Goal: Task Accomplishment & Management: Manage account settings

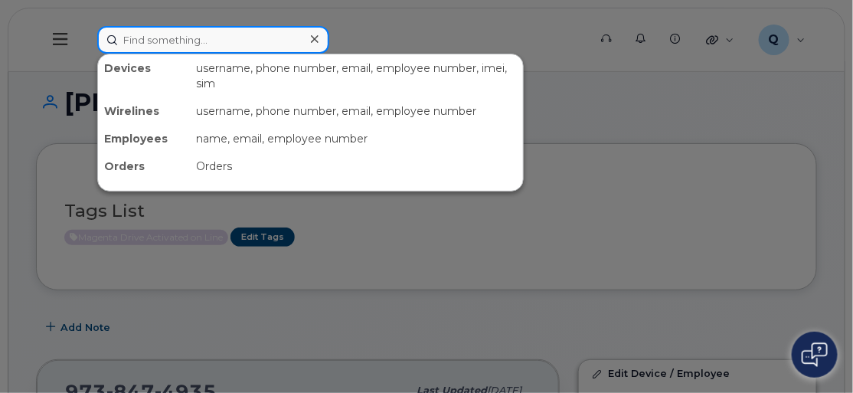
click at [106, 45] on input at bounding box center [213, 40] width 232 height 28
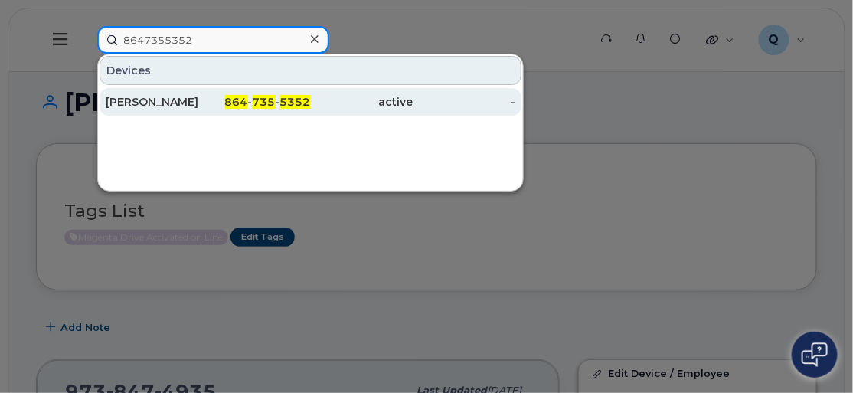
type input "8647355352"
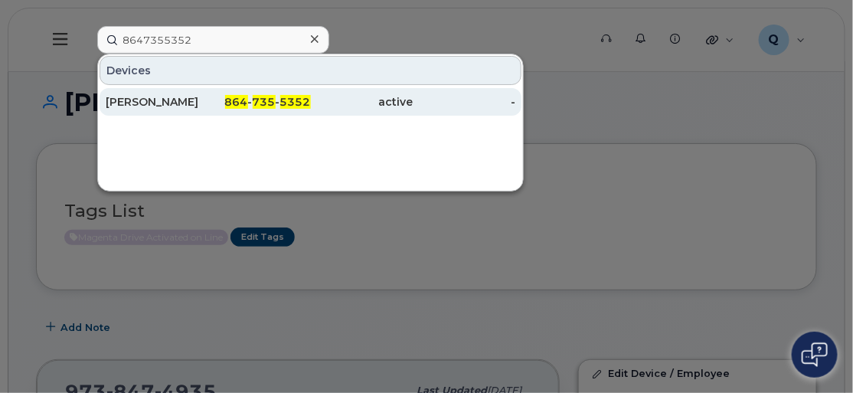
click at [156, 98] on div "Derrick Ouzts" at bounding box center [157, 101] width 103 height 15
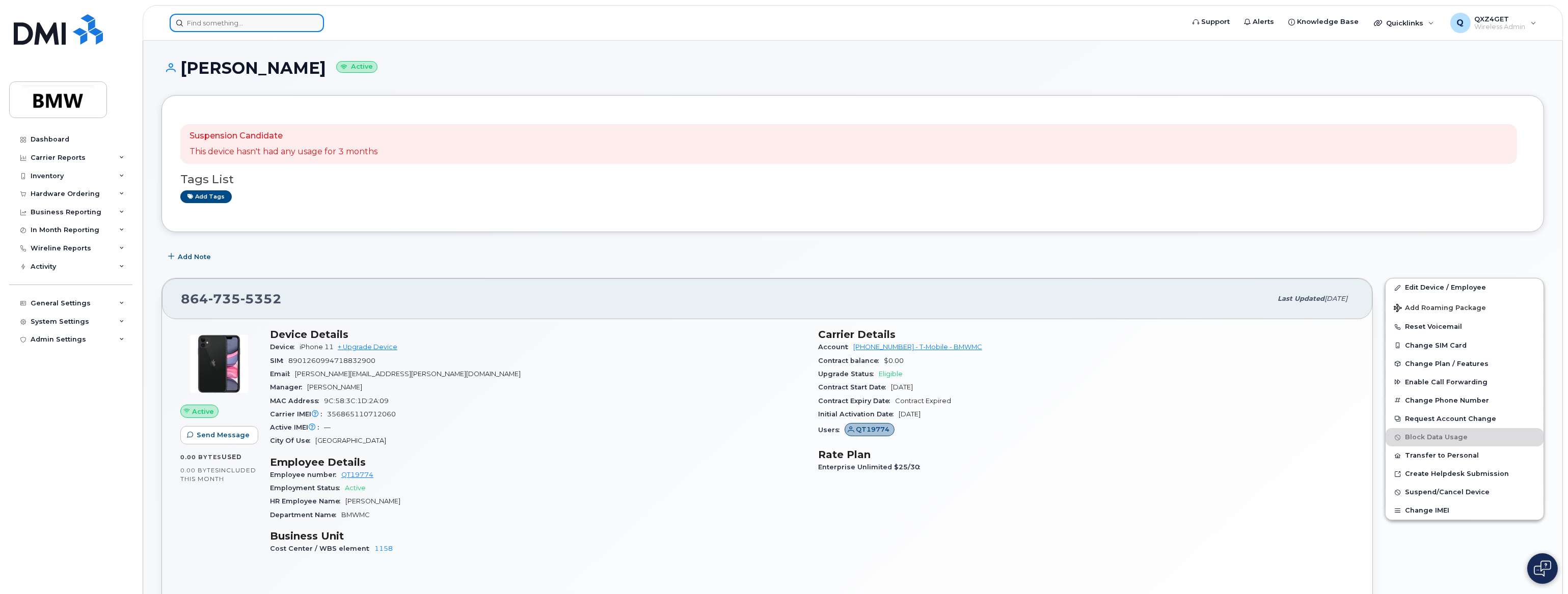
click at [218, 21] on input at bounding box center [247, 23] width 154 height 19
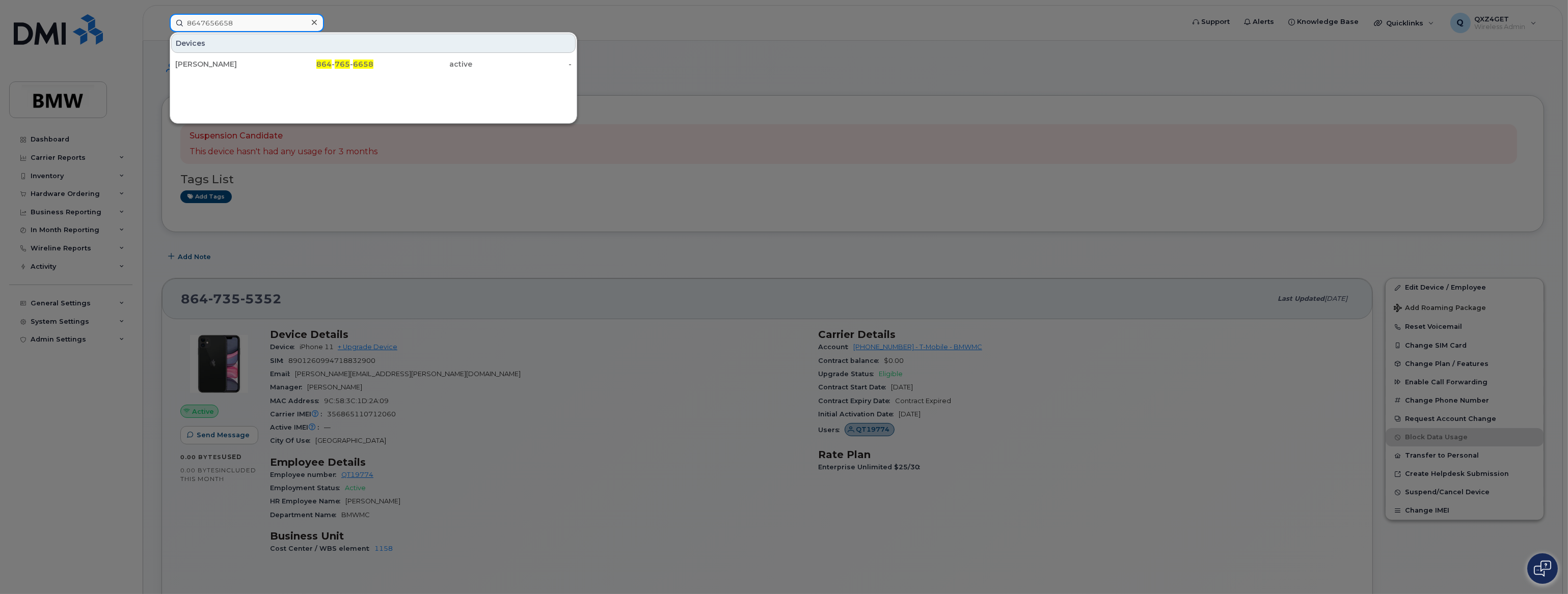
type input "8647656658"
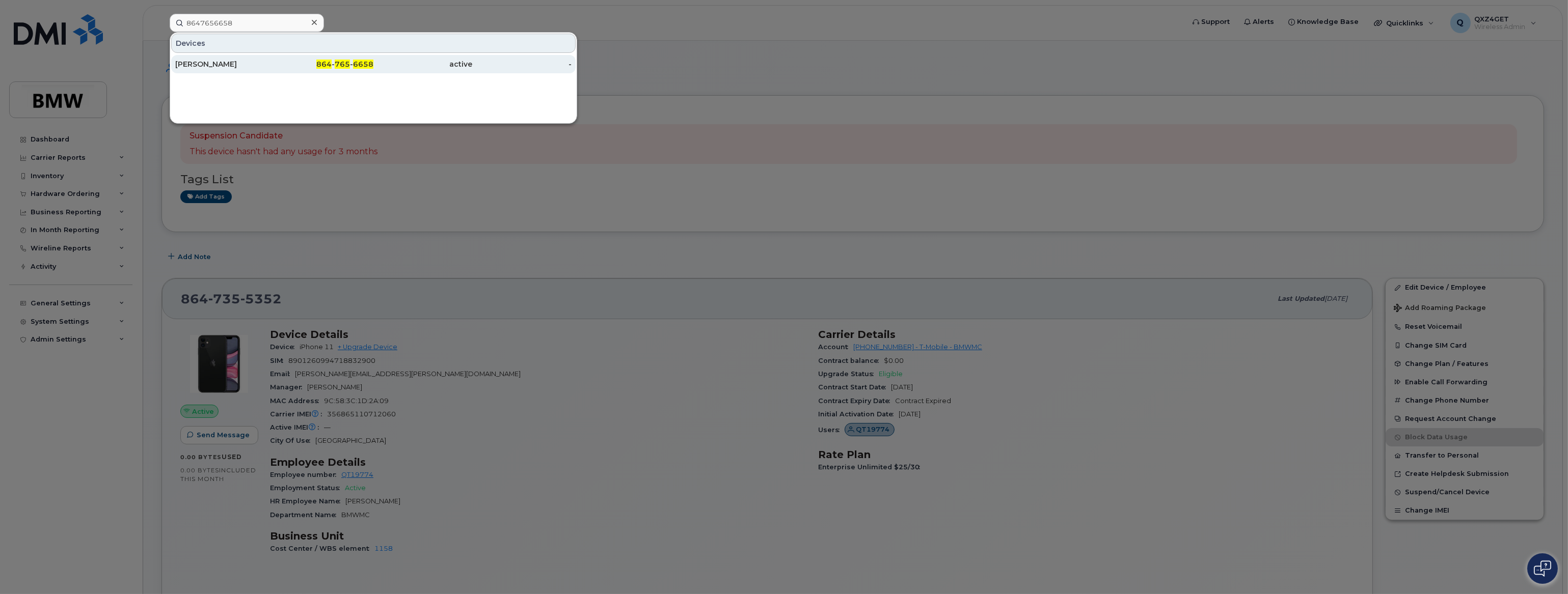
click at [194, 66] on div "Rosa Cordova" at bounding box center [225, 64] width 99 height 10
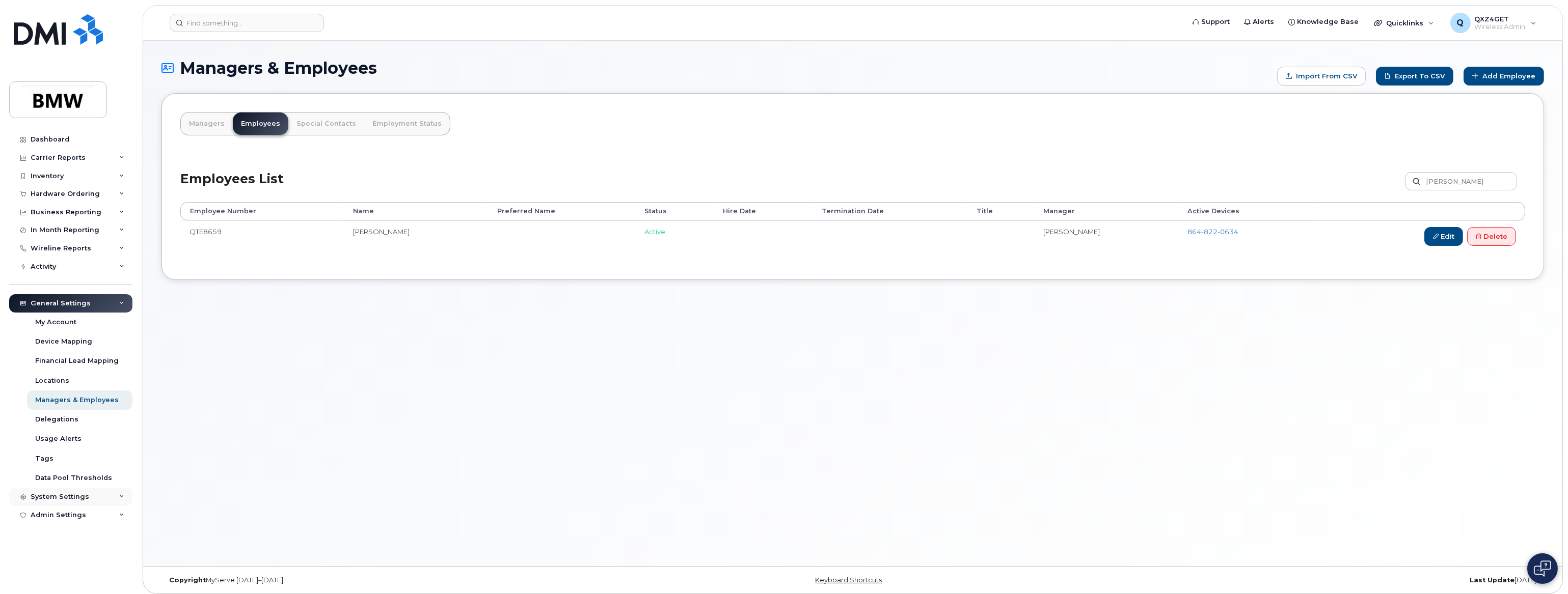
click at [53, 498] on div "System Settings" at bounding box center [60, 497] width 59 height 8
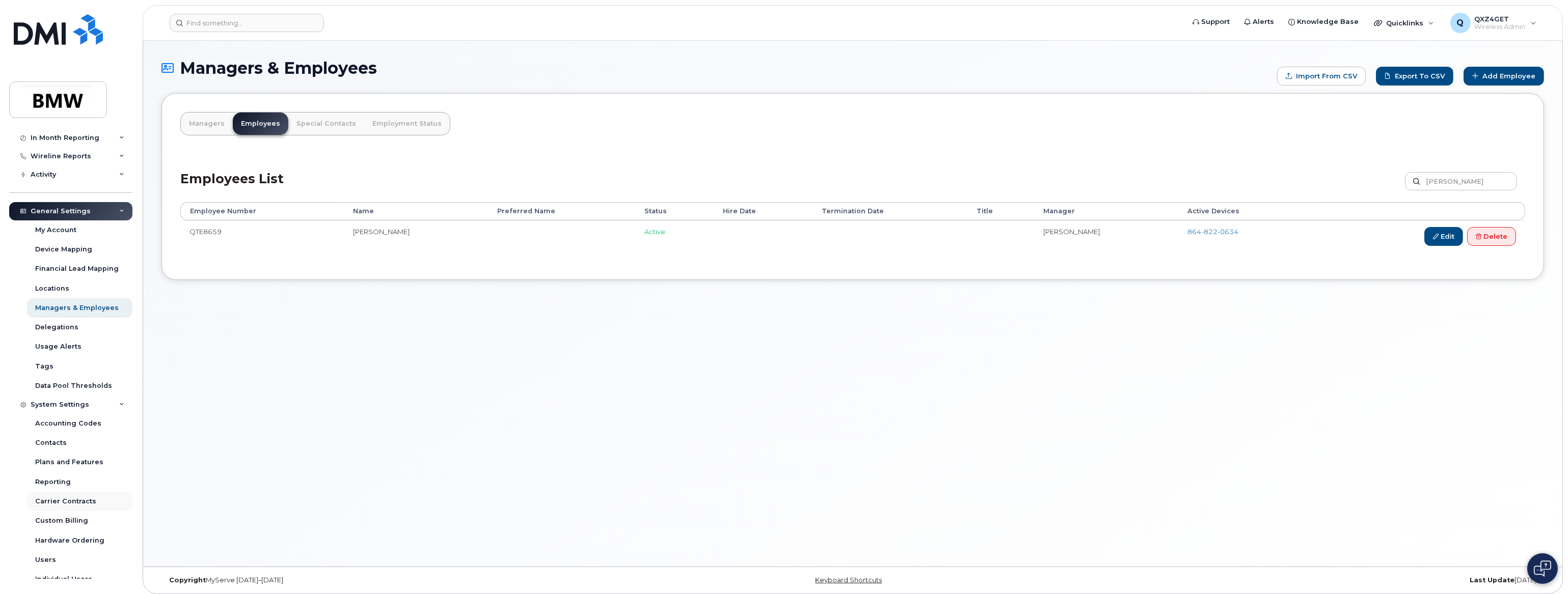
scroll to position [120, 0]
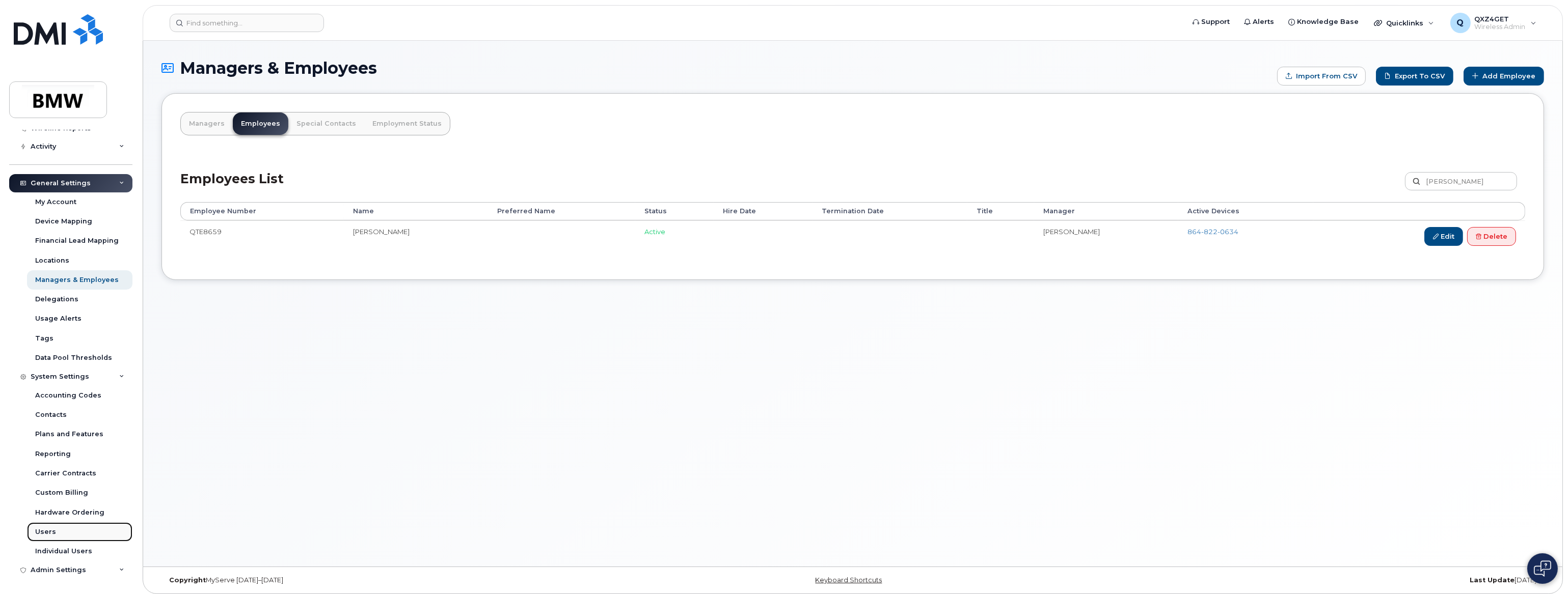
click at [47, 532] on div "Users" at bounding box center [45, 532] width 21 height 9
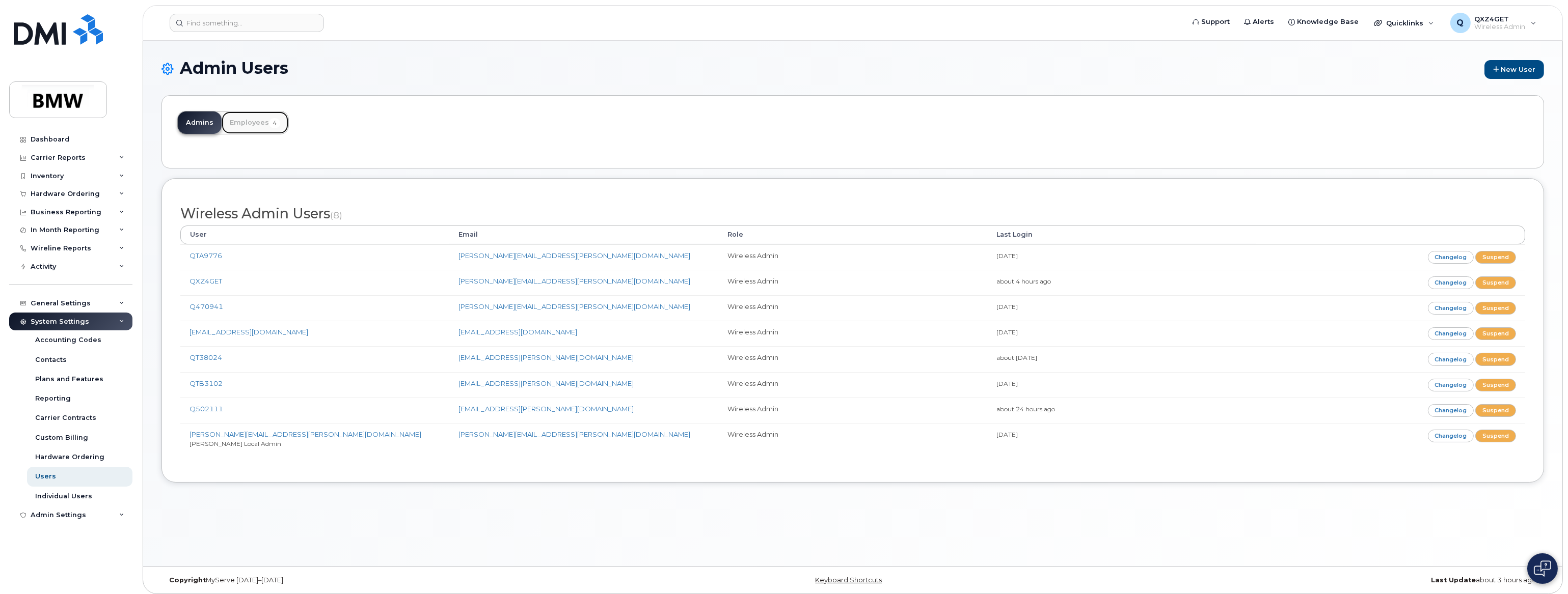
click at [249, 121] on link "Employees 4" at bounding box center [255, 123] width 66 height 23
click at [241, 125] on link "Employees 4" at bounding box center [255, 123] width 66 height 23
click at [250, 123] on link "Employees 4" at bounding box center [255, 123] width 66 height 23
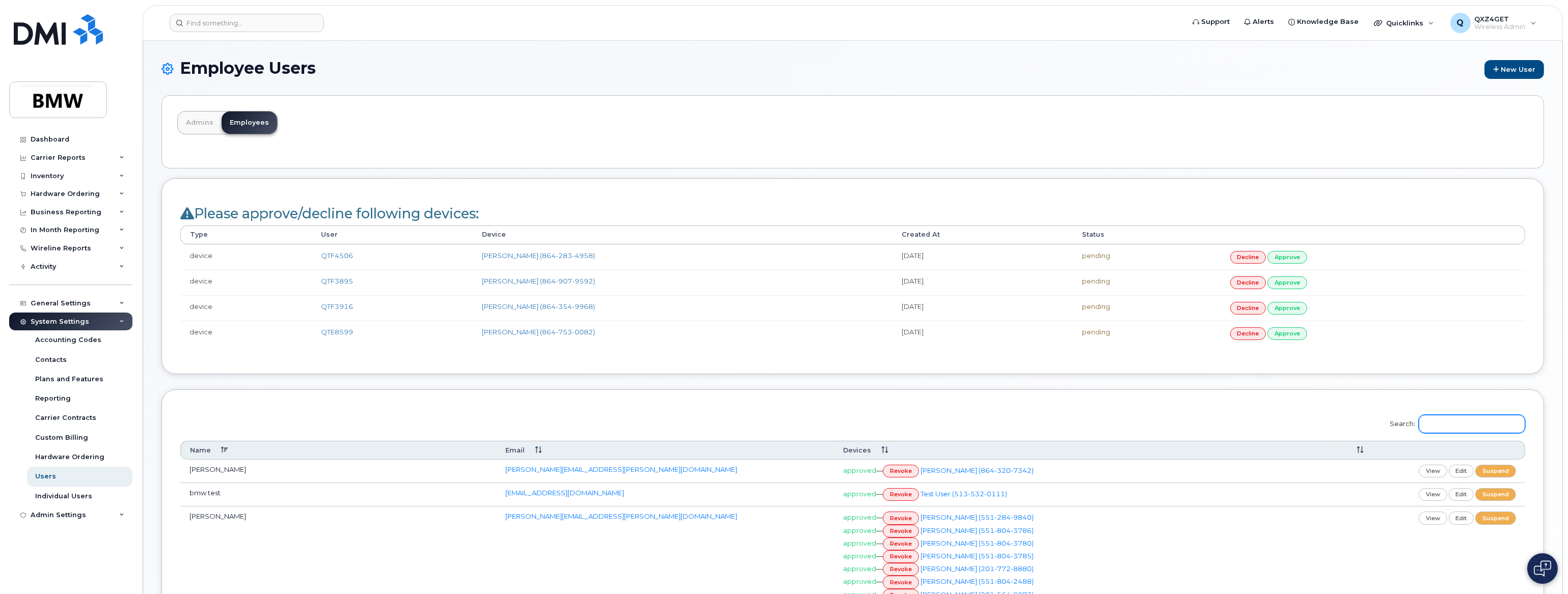
click at [1461, 427] on input "Search:" at bounding box center [1472, 424] width 106 height 19
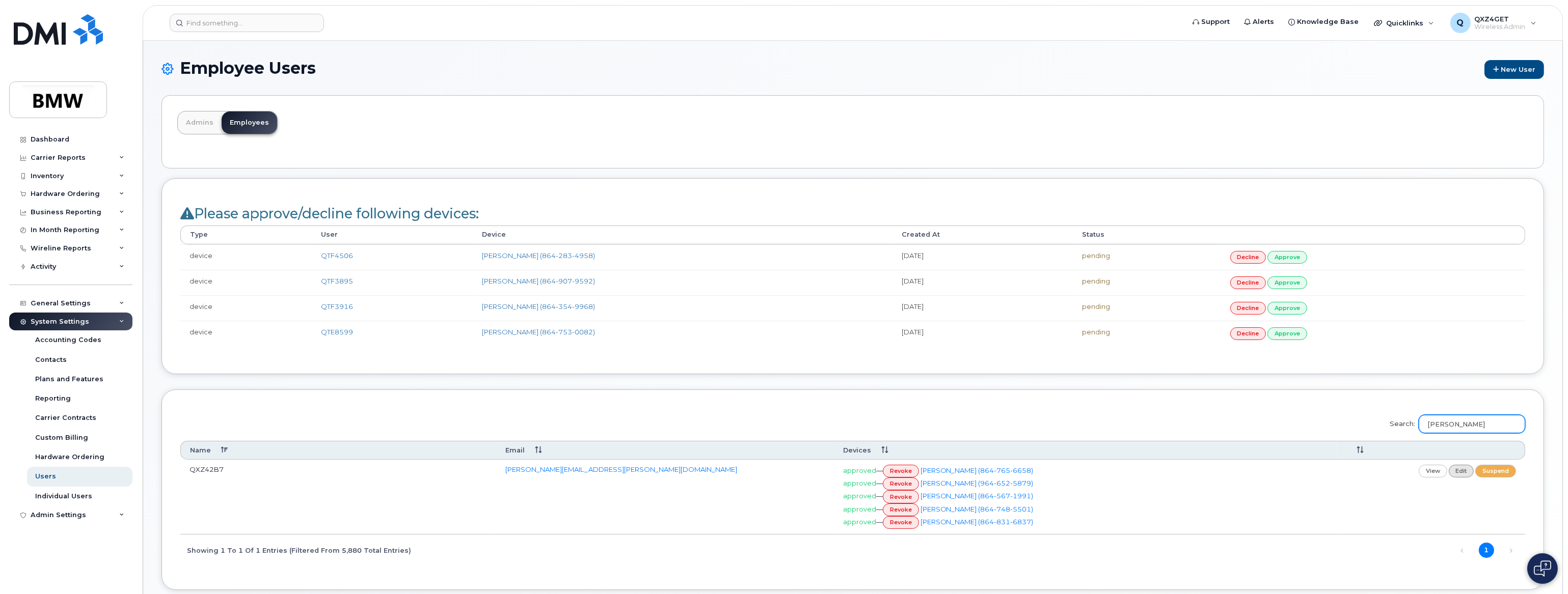
type input "Markus Pich"
click at [1460, 469] on link "edit" at bounding box center [1462, 470] width 25 height 13
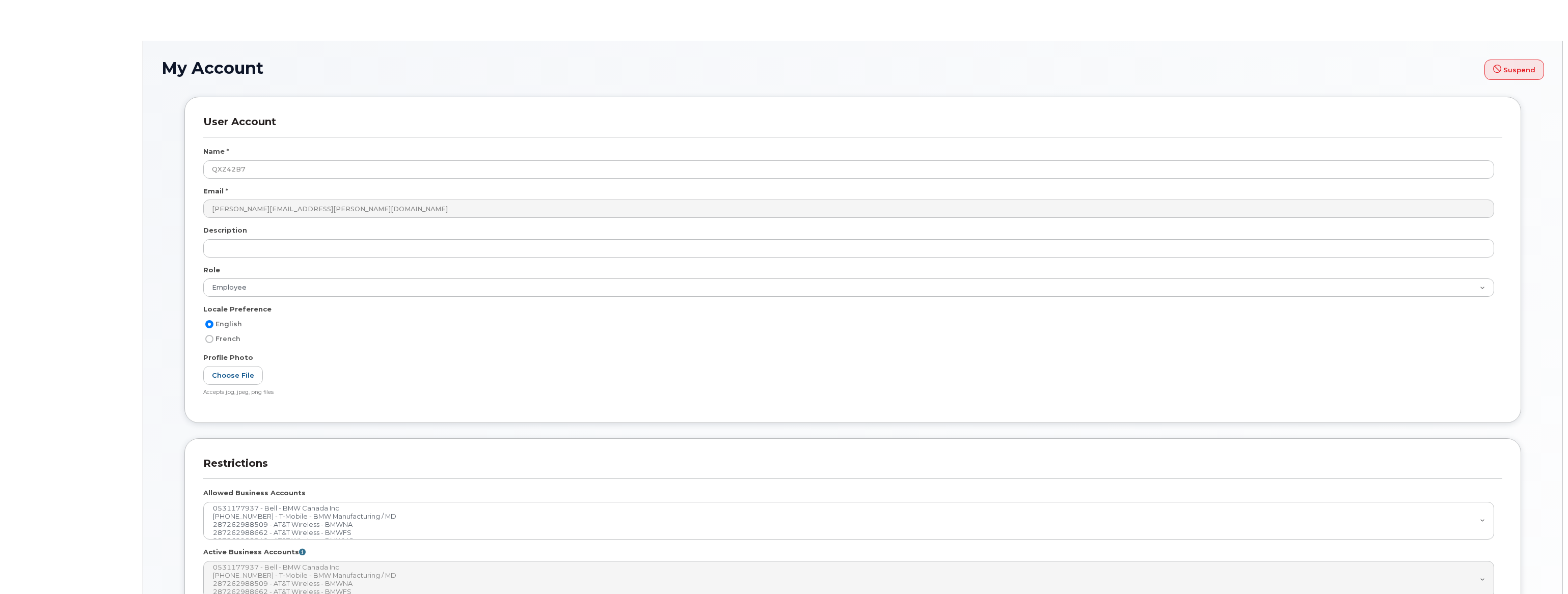
select select
select select "employee"
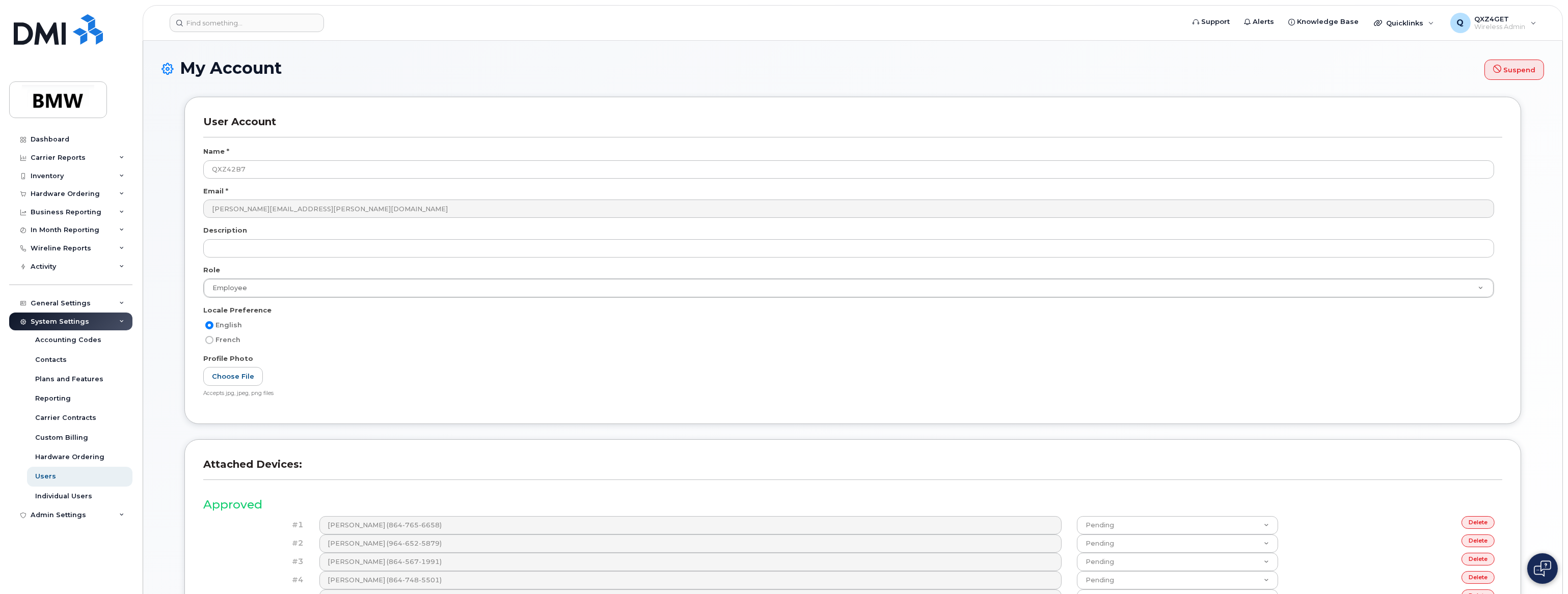
scroll to position [126, 0]
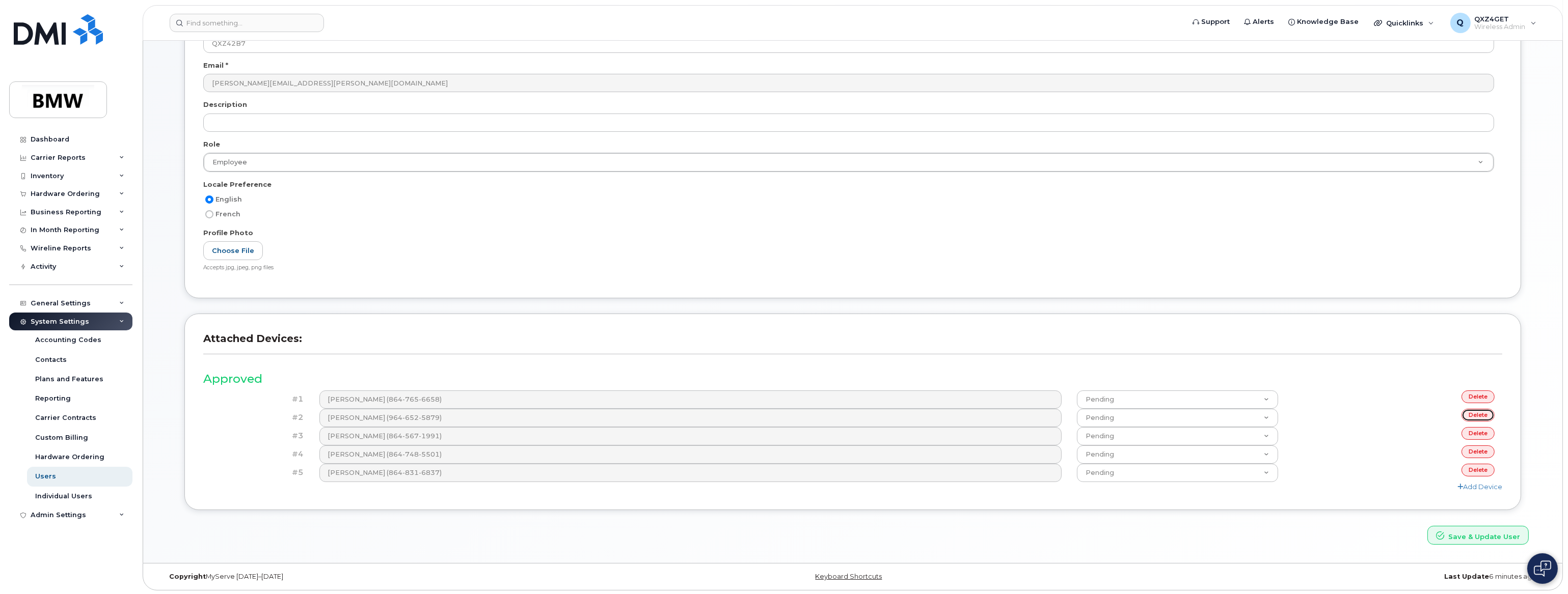
click at [1478, 413] on link "delete" at bounding box center [1478, 415] width 33 height 13
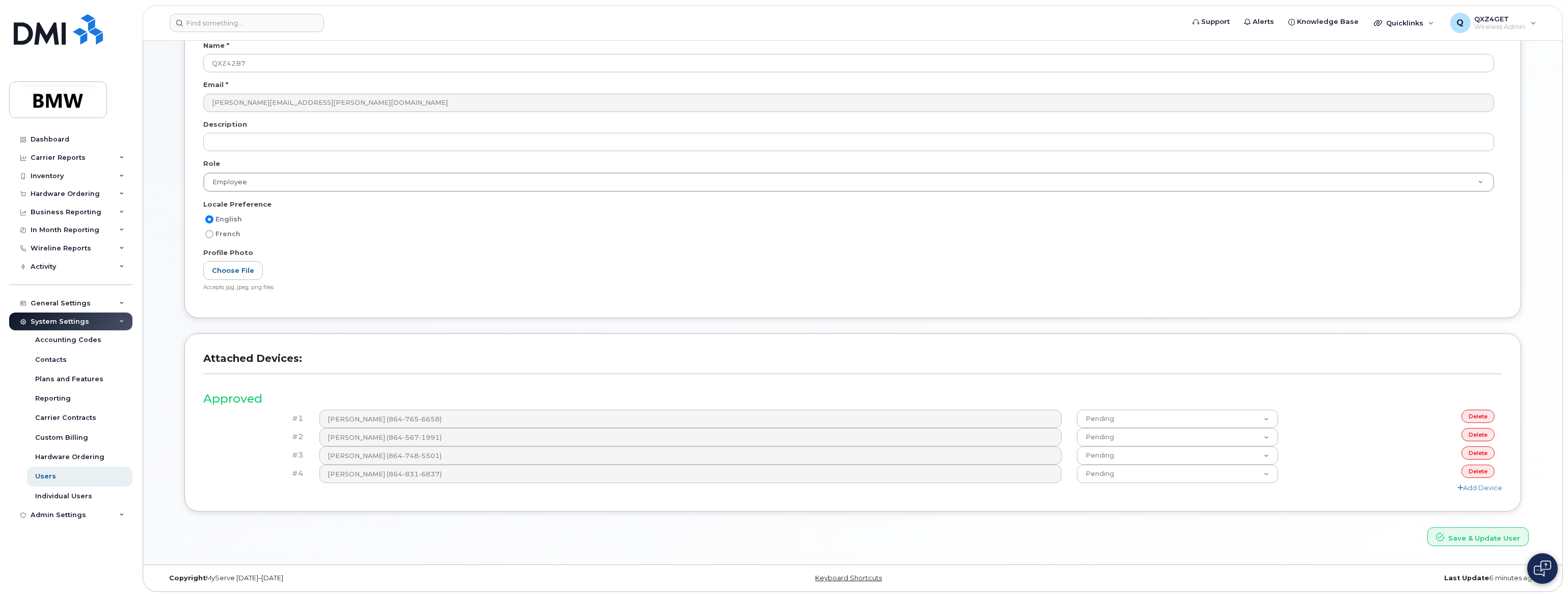
scroll to position [151, 0]
click at [1474, 434] on link "delete" at bounding box center [1478, 433] width 33 height 13
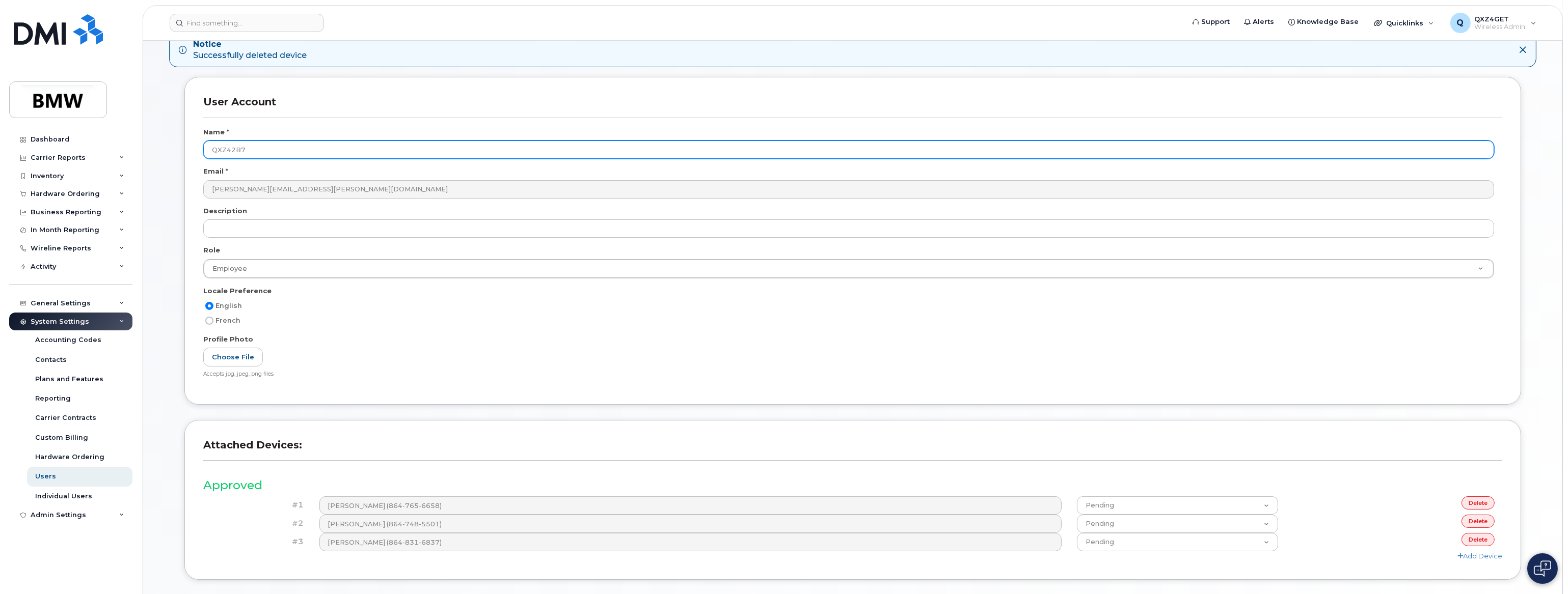
scroll to position [132, 0]
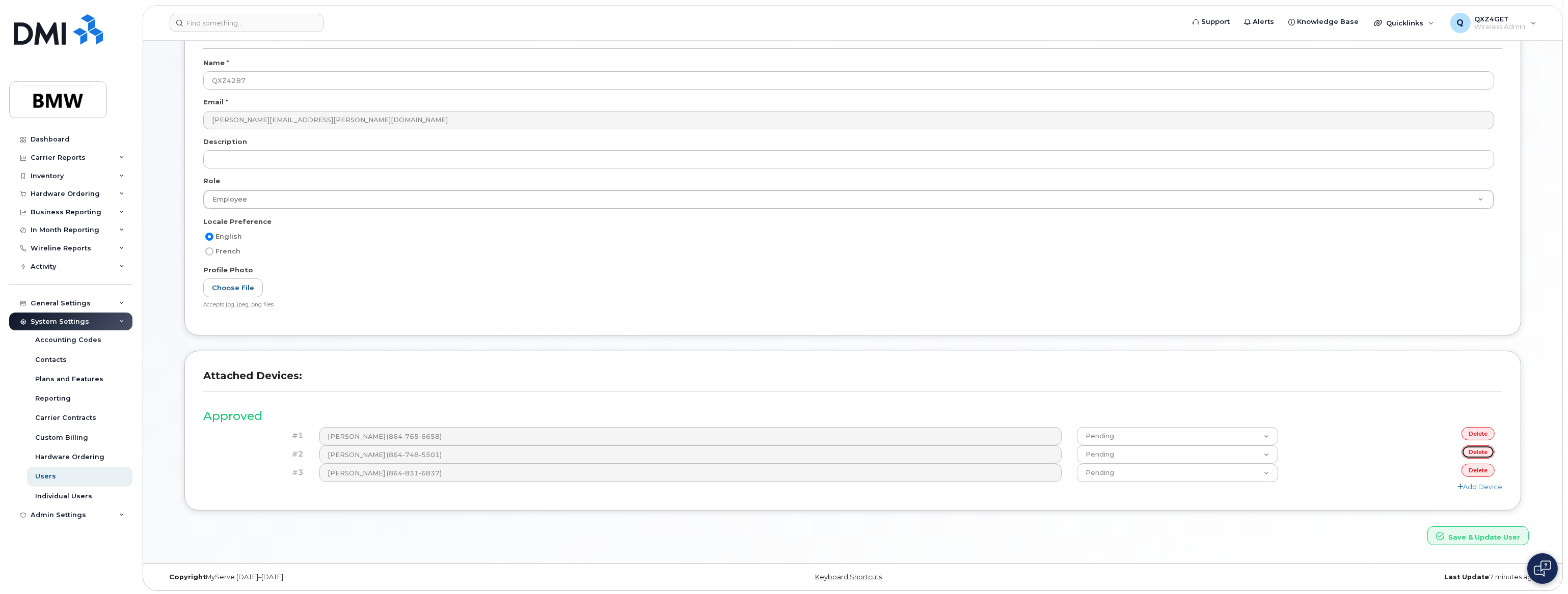
click at [1468, 446] on link "delete" at bounding box center [1478, 451] width 33 height 13
click at [1470, 469] on link "delete" at bounding box center [1478, 470] width 33 height 13
click at [1472, 452] on link "delete" at bounding box center [1478, 451] width 33 height 13
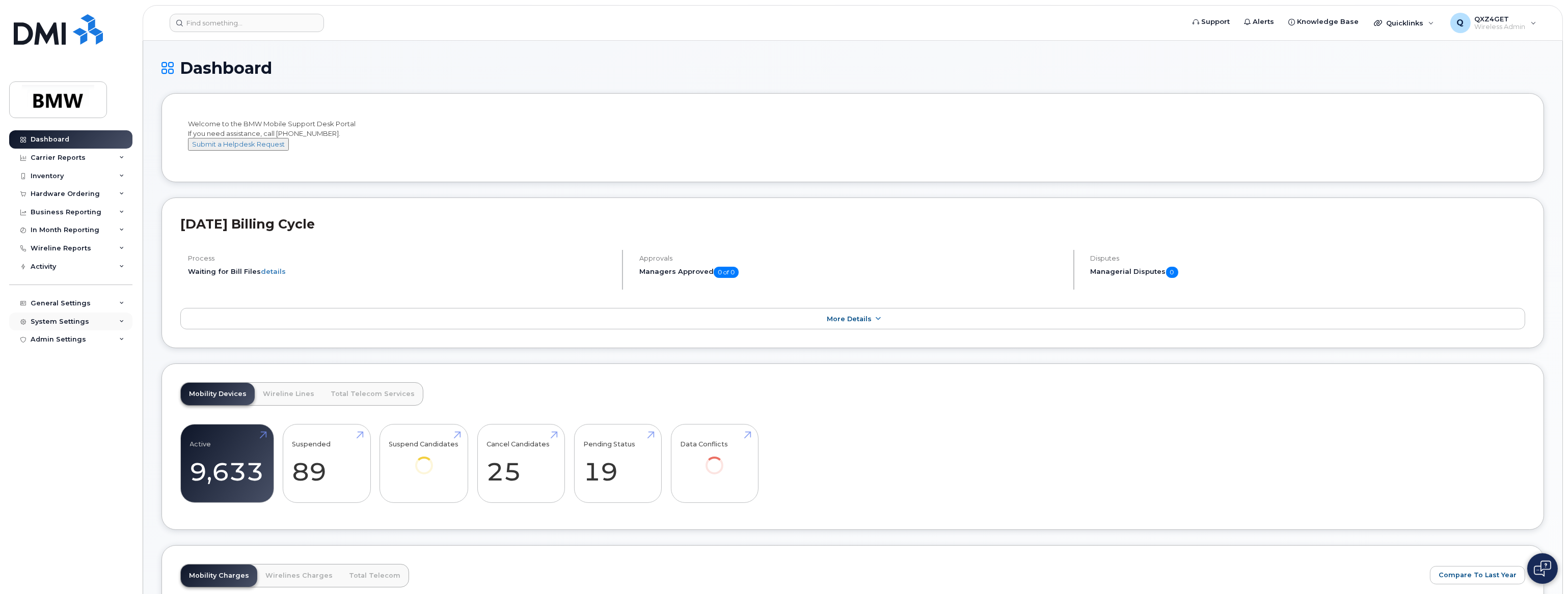
click at [73, 325] on div "System Settings" at bounding box center [60, 322] width 59 height 8
click at [45, 473] on div "Users" at bounding box center [45, 476] width 21 height 9
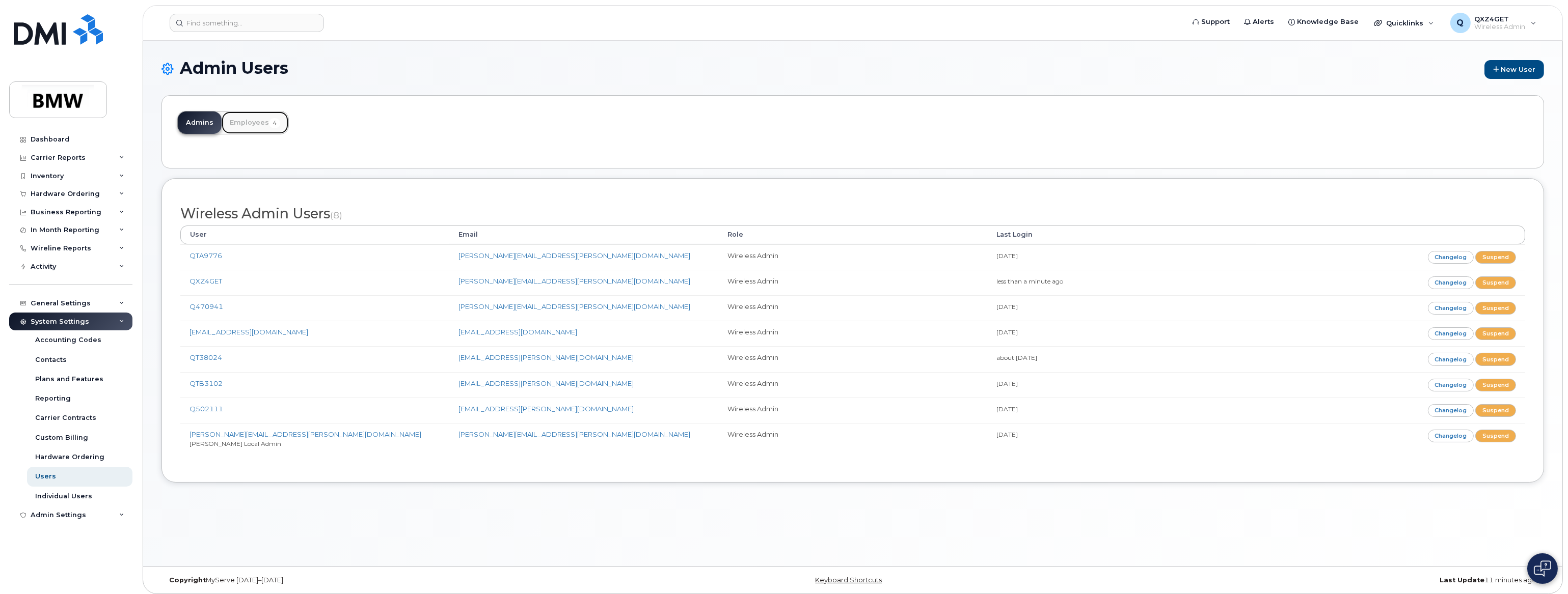
click at [259, 125] on link "Employees 4" at bounding box center [255, 123] width 66 height 23
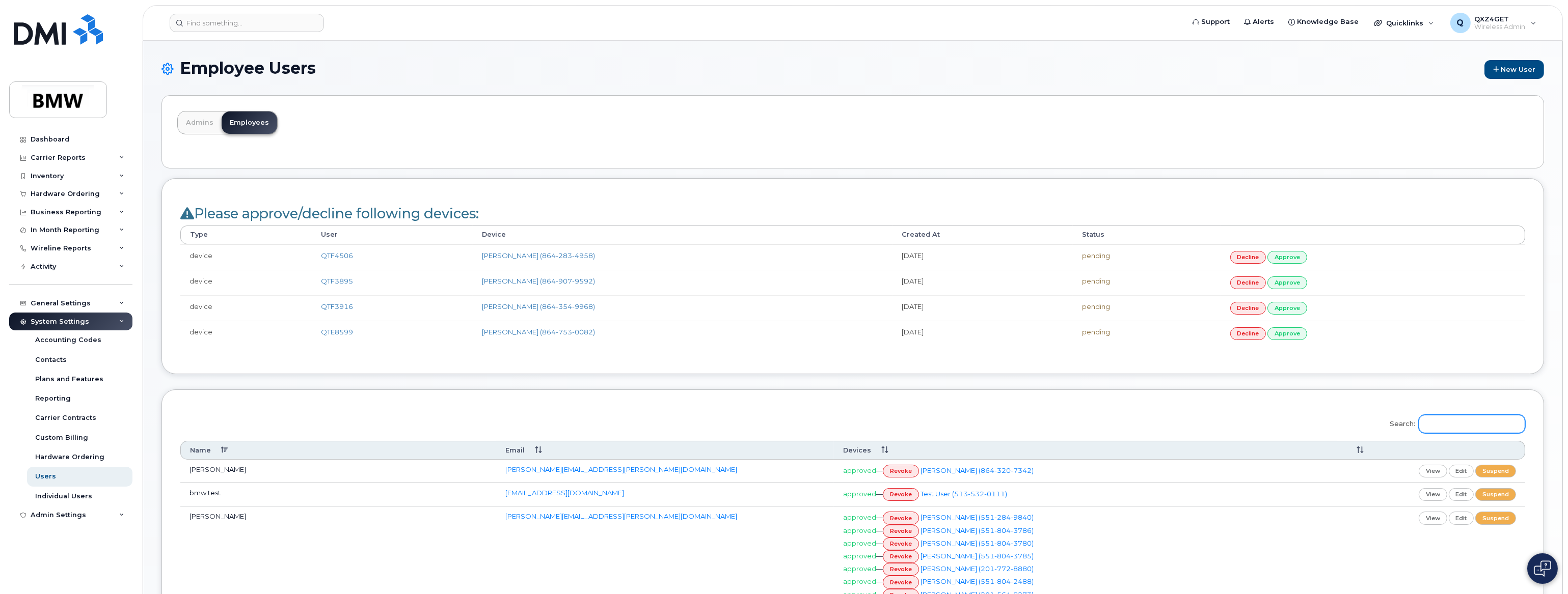
click at [1452, 425] on input "Search:" at bounding box center [1472, 424] width 106 height 19
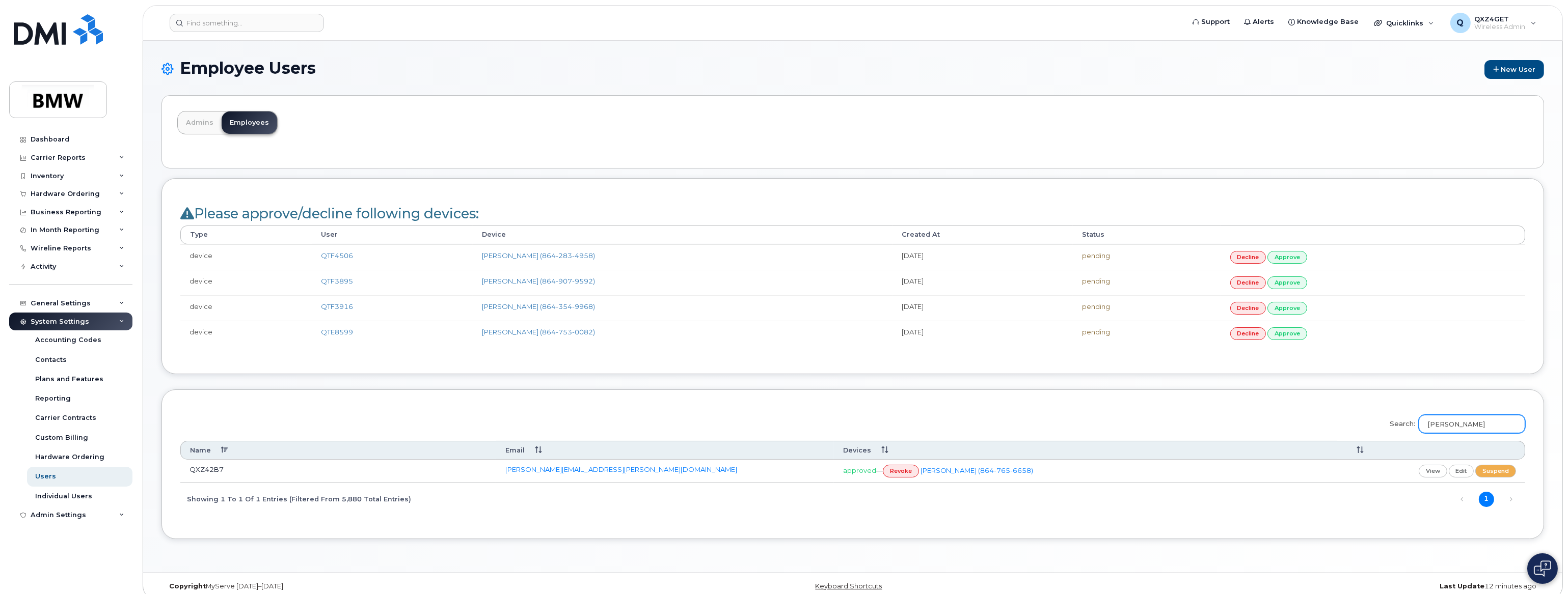
type input "[PERSON_NAME]"
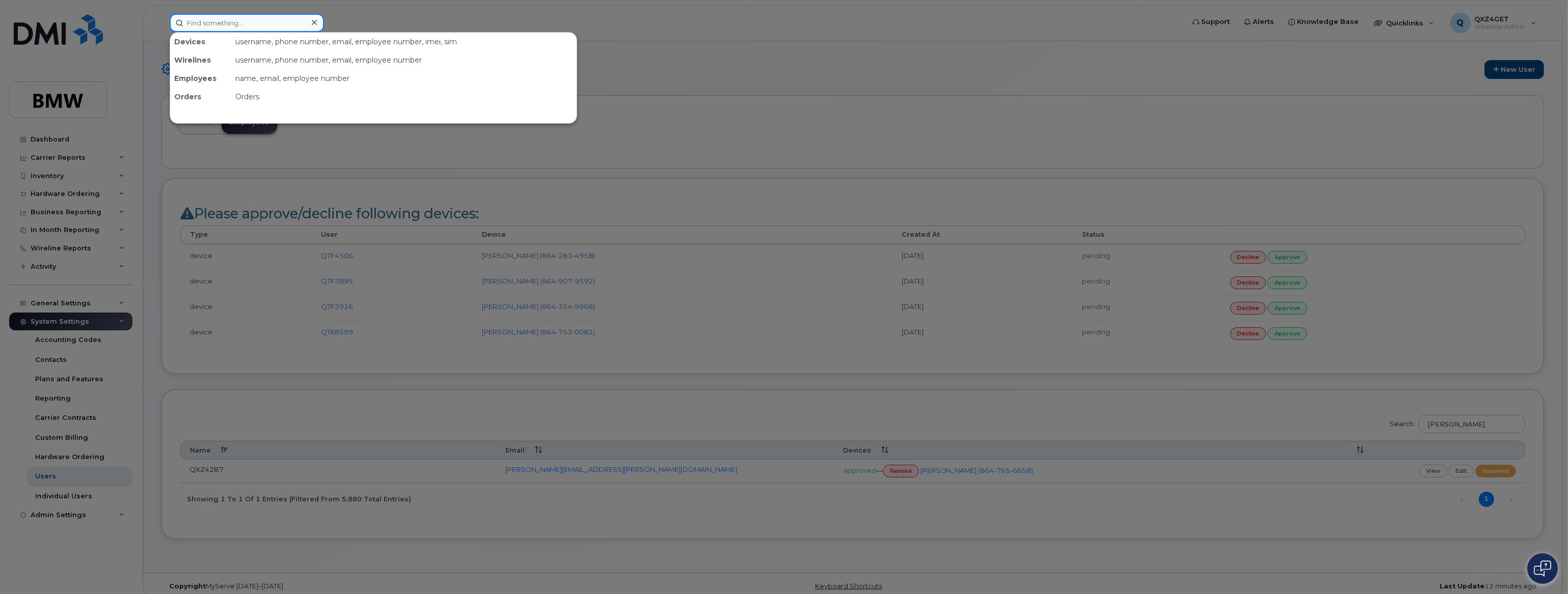
click at [215, 30] on input at bounding box center [247, 23] width 154 height 19
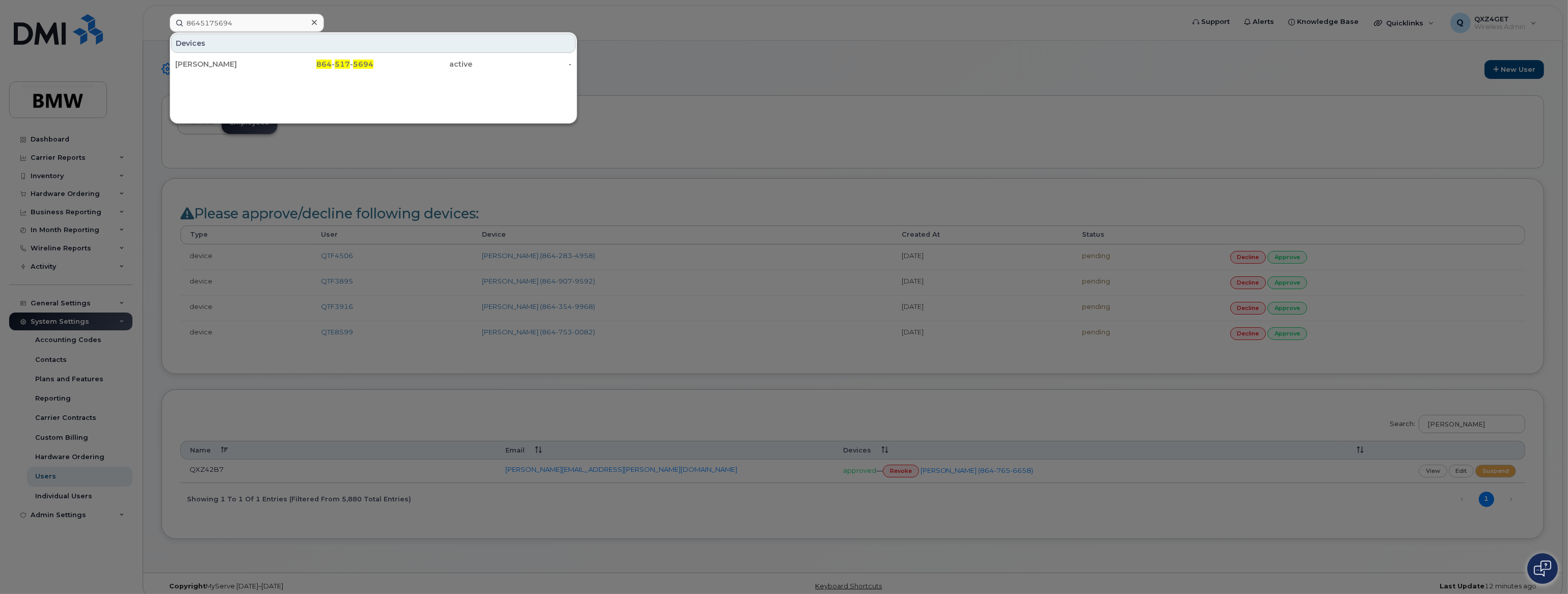
click at [406, 184] on div at bounding box center [784, 297] width 1568 height 594
click at [289, 25] on input "8645175694" at bounding box center [247, 23] width 154 height 19
drag, startPoint x: 281, startPoint y: 23, endPoint x: 123, endPoint y: 23, distance: 158.0
click at [162, 23] on div "8645175694 Devices Stefan Krein 864 - 517 - 5694 active -" at bounding box center [674, 23] width 1024 height 19
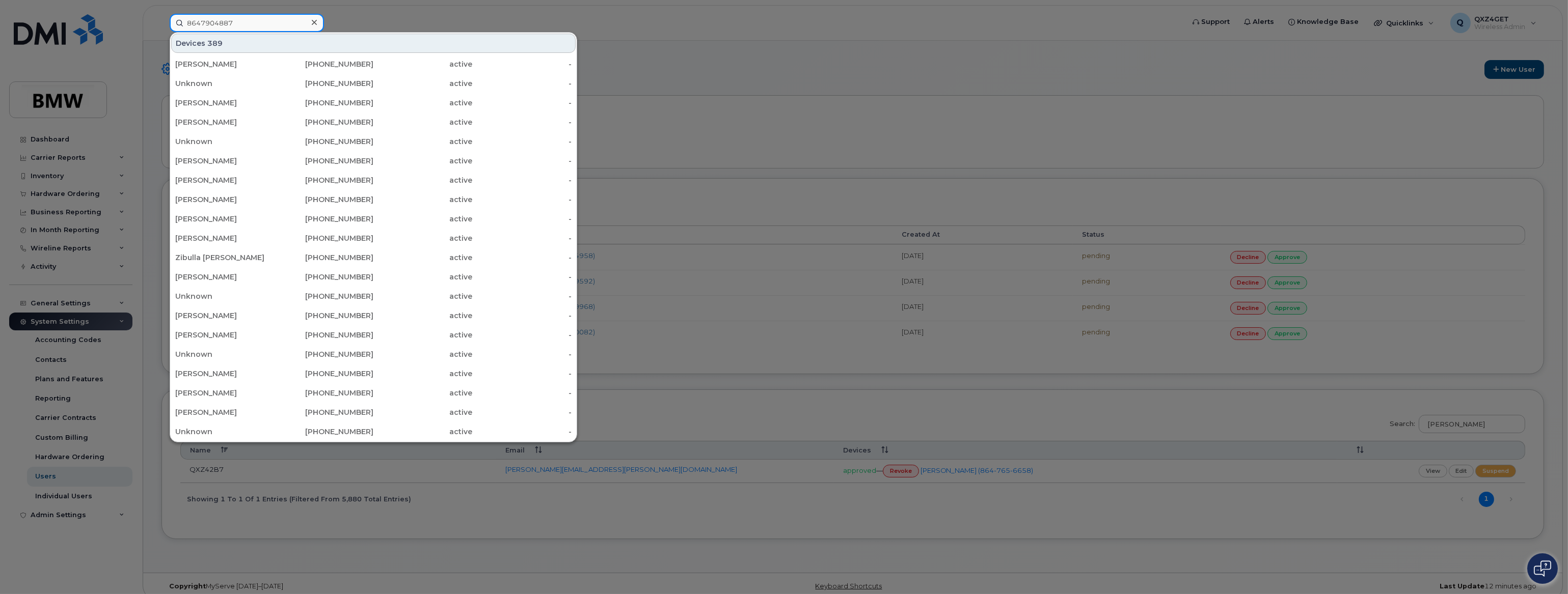
type input "8647904887"
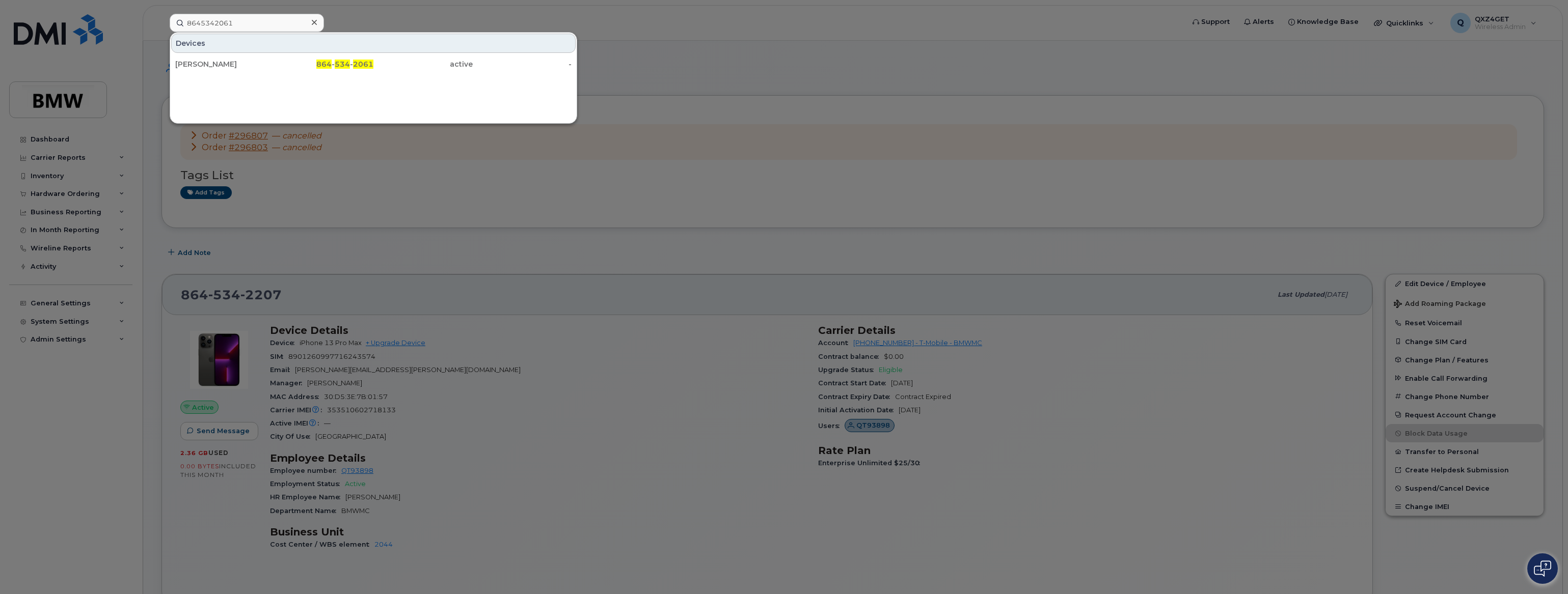
scroll to position [682, 0]
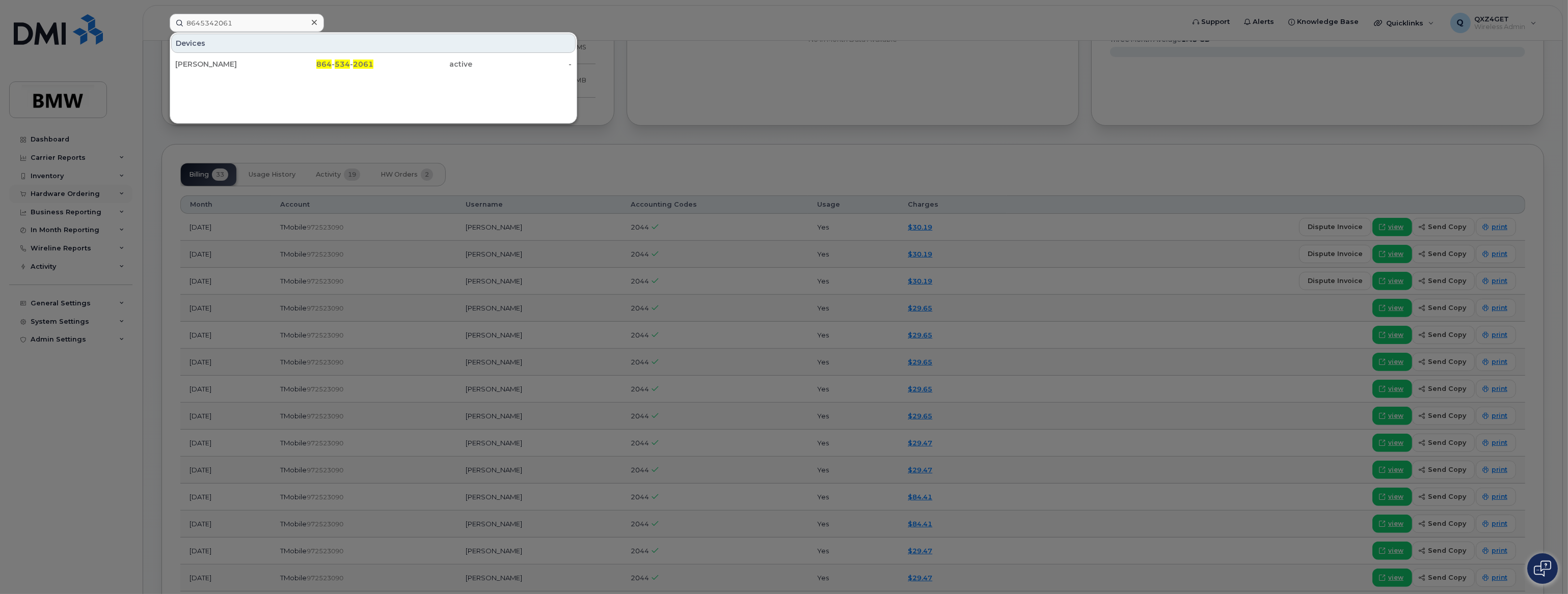
click at [79, 194] on div at bounding box center [784, 297] width 1568 height 594
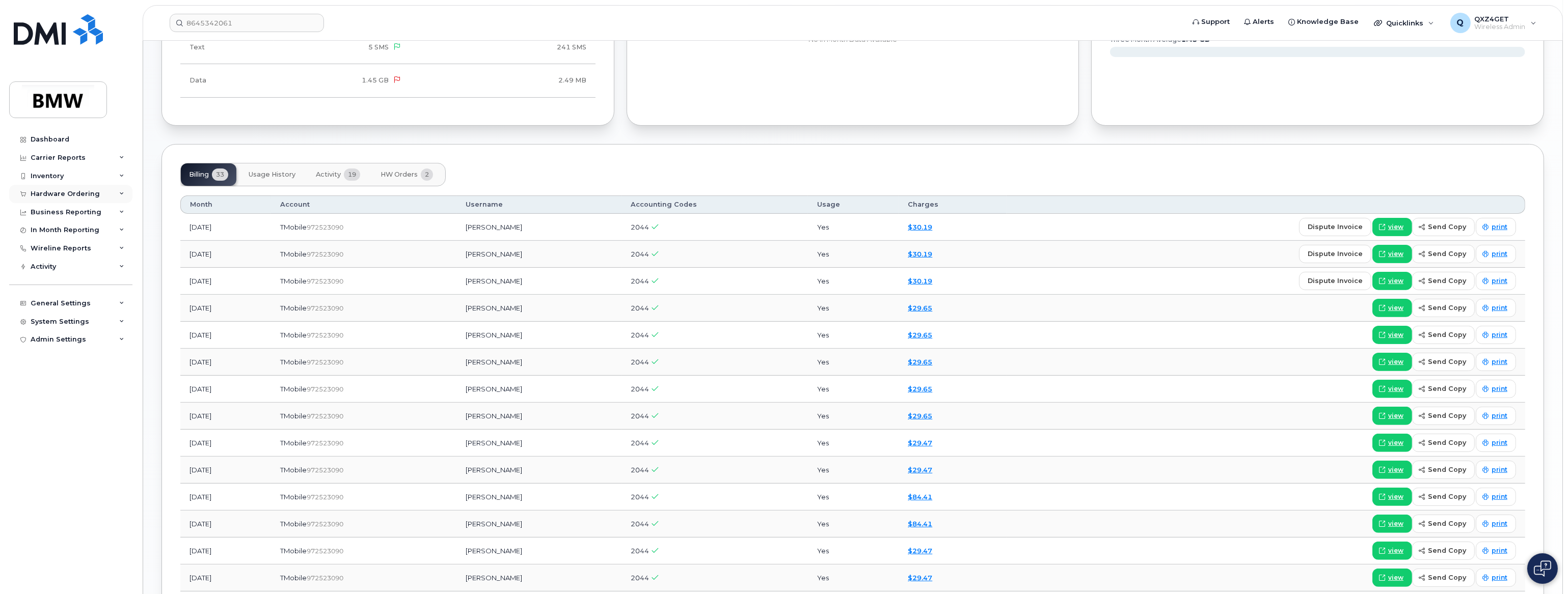
click at [77, 195] on div "Hardware Ordering" at bounding box center [65, 194] width 69 height 8
click at [59, 236] on link "Orders" at bounding box center [80, 232] width 106 height 19
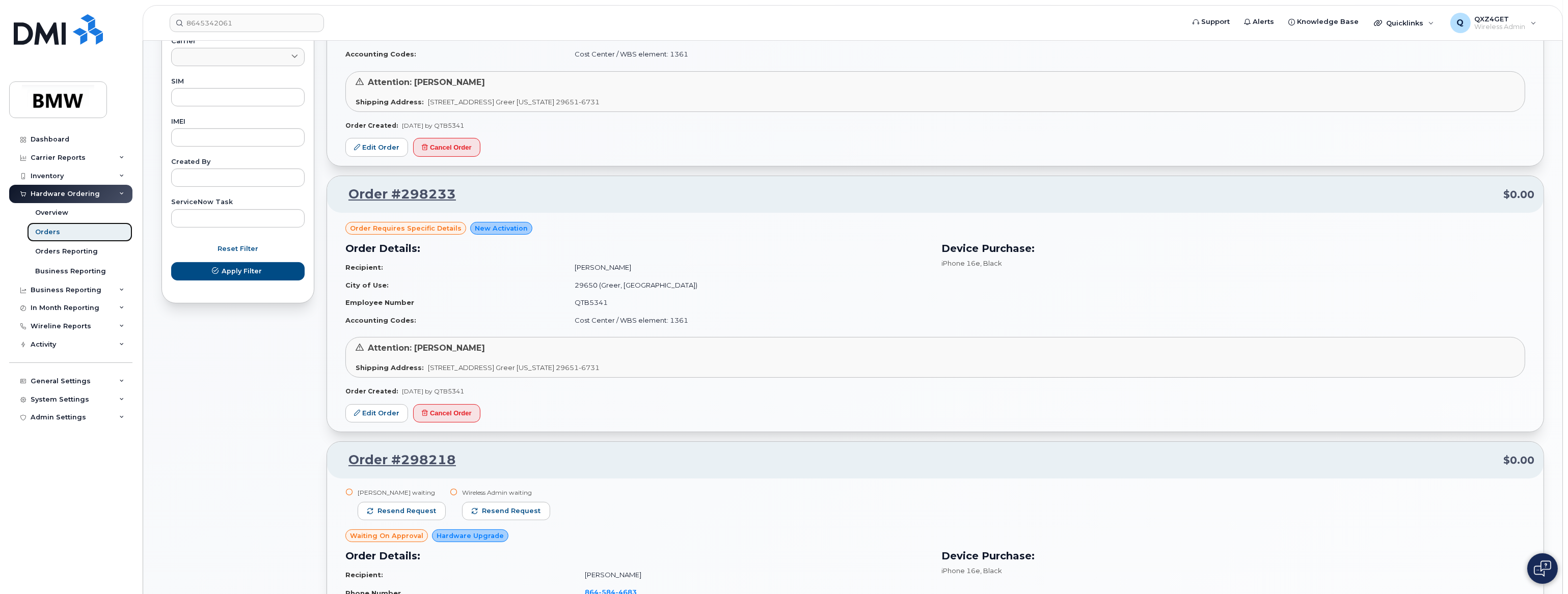
scroll to position [509, 0]
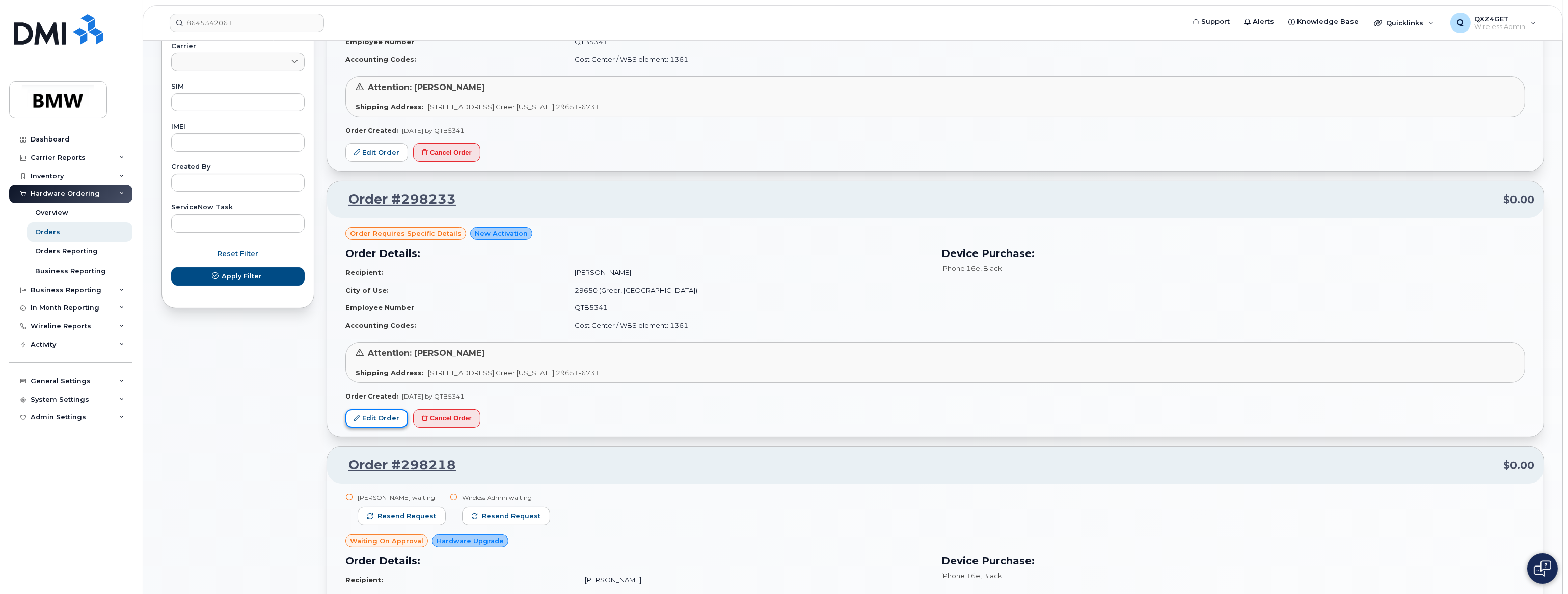
click at [372, 411] on link "Edit Order" at bounding box center [376, 419] width 63 height 19
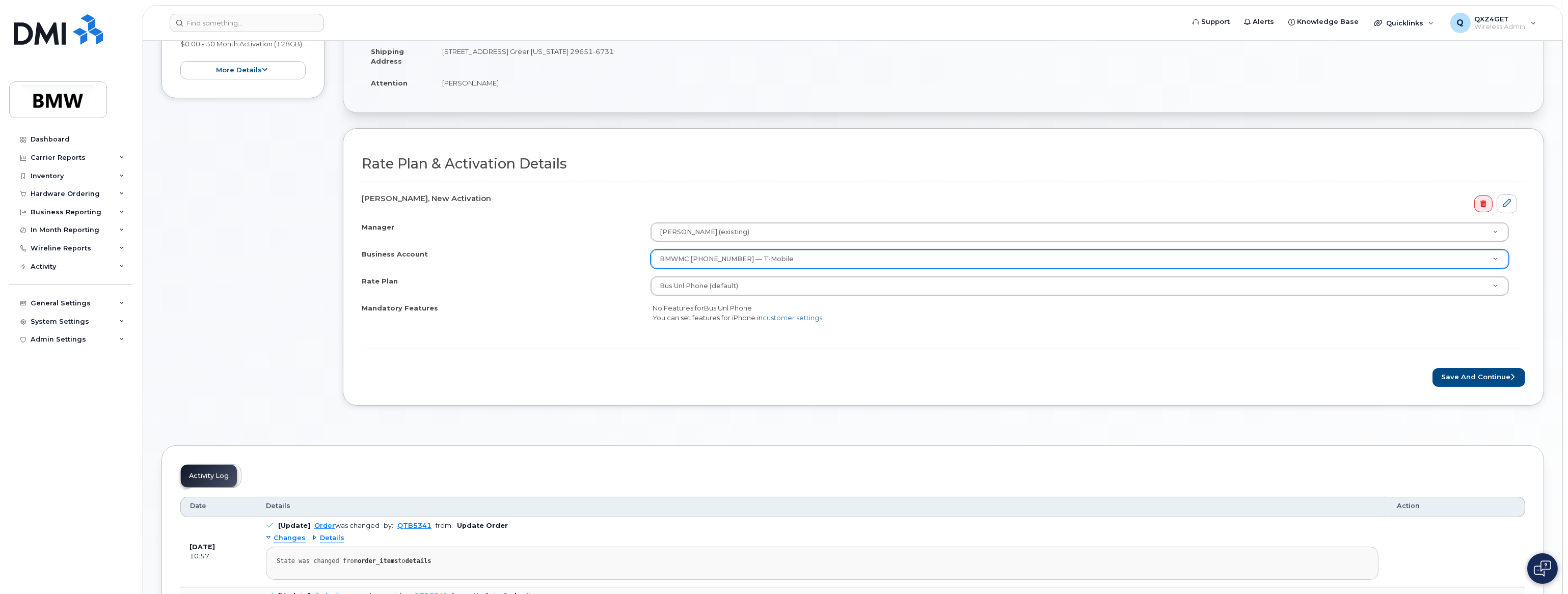
scroll to position [231, 0]
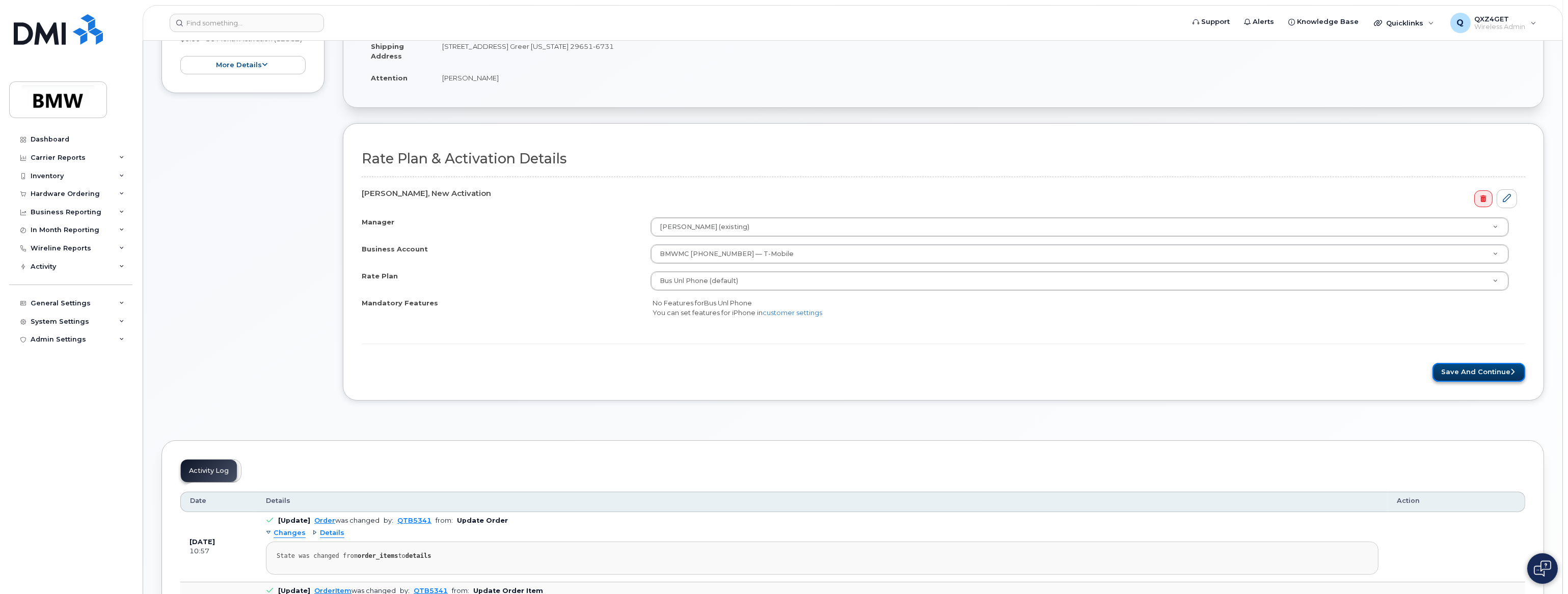
click at [1463, 371] on button "Save and Continue" at bounding box center [1478, 372] width 92 height 19
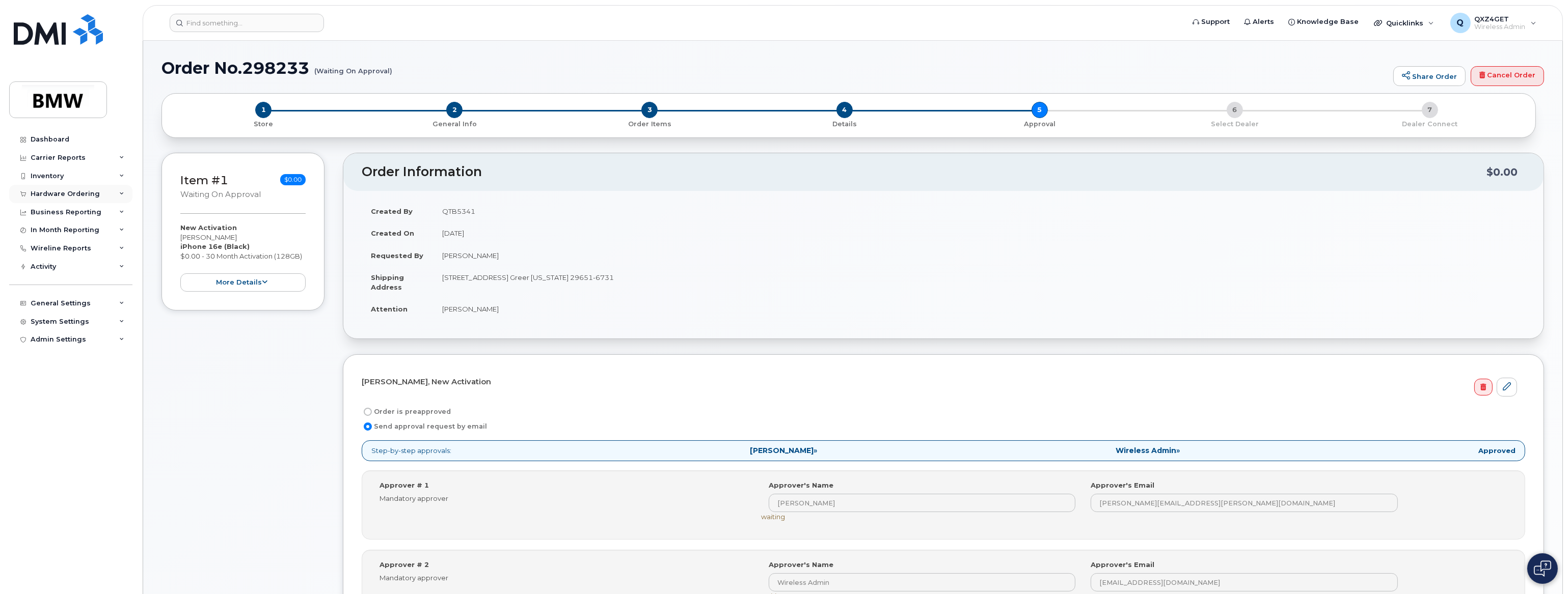
click at [71, 190] on div "Hardware Ordering" at bounding box center [65, 194] width 69 height 8
click at [48, 229] on div "Orders" at bounding box center [48, 232] width 25 height 9
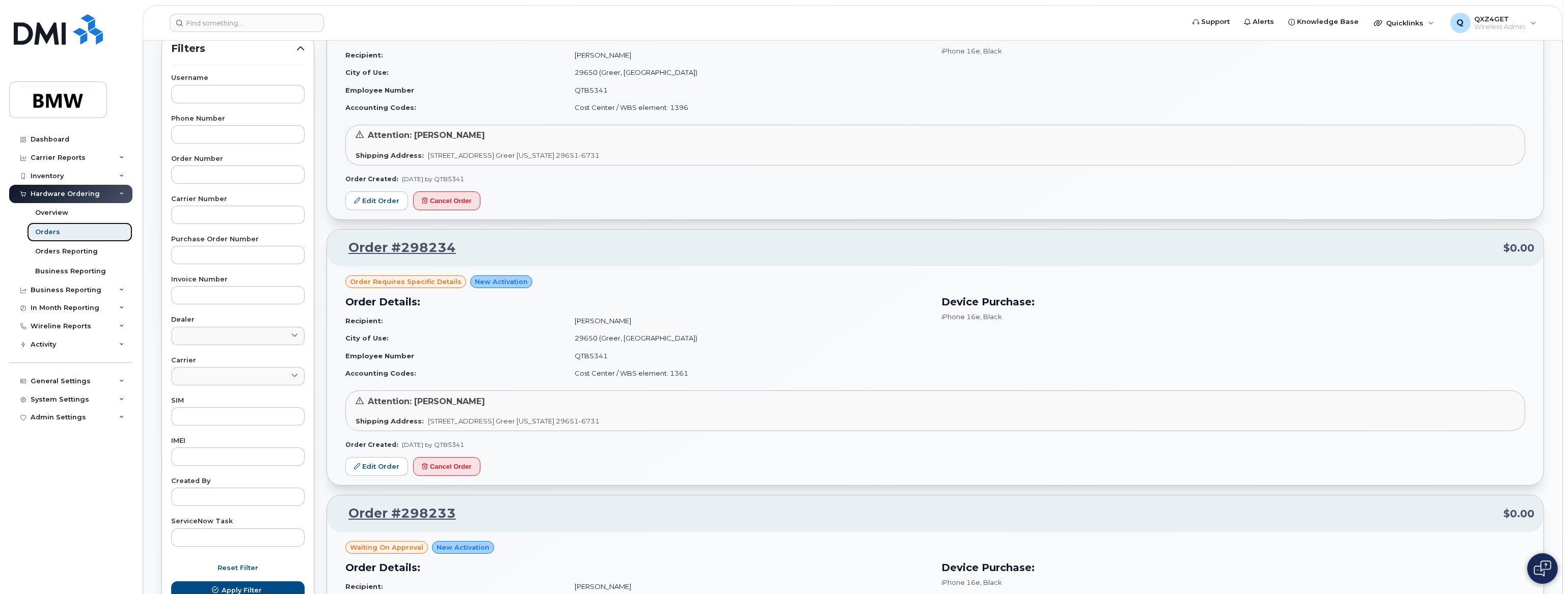
scroll to position [185, 0]
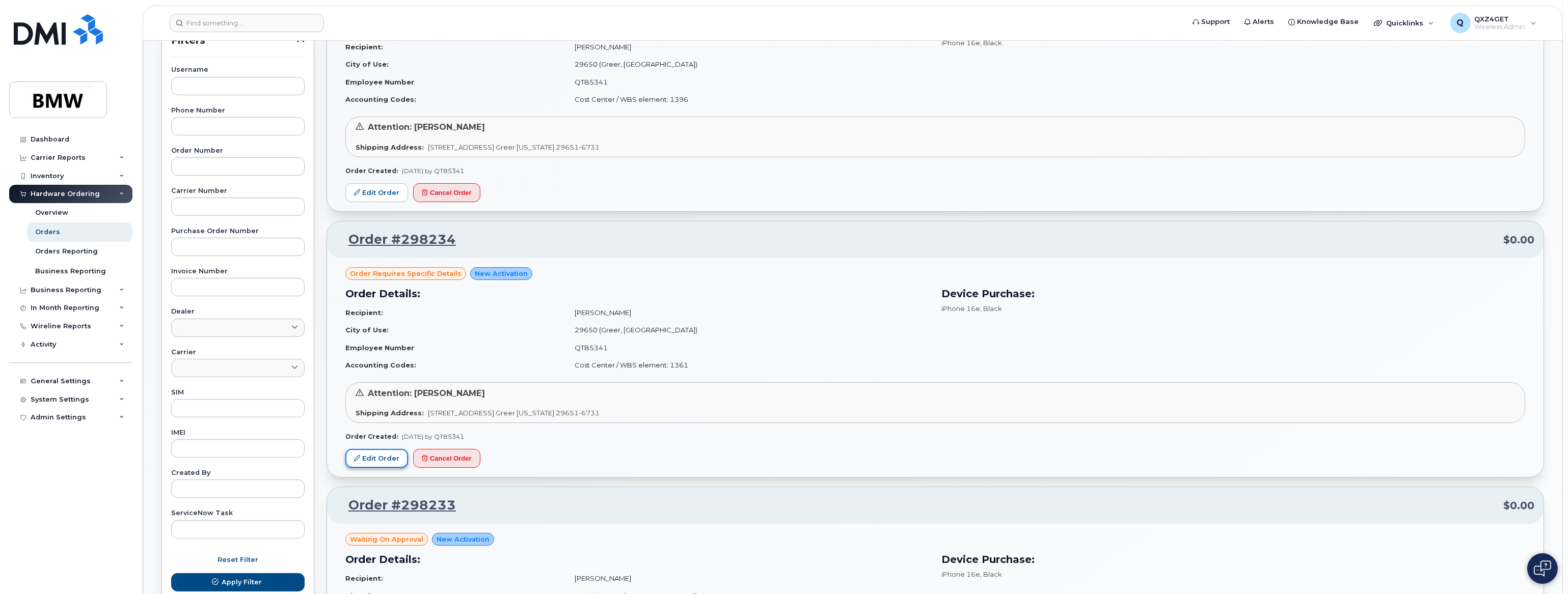
click at [382, 454] on link "Edit Order" at bounding box center [376, 458] width 63 height 19
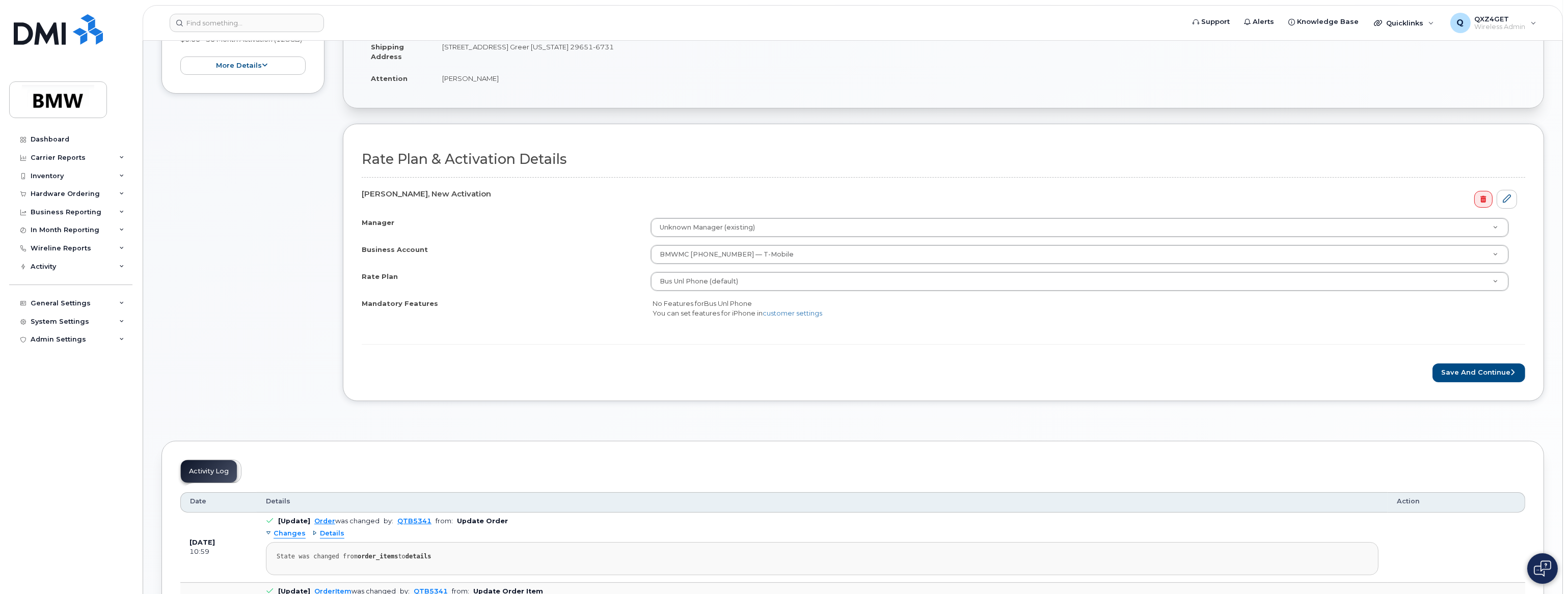
scroll to position [231, 0]
click at [1470, 367] on button "Save and Continue" at bounding box center [1478, 372] width 92 height 19
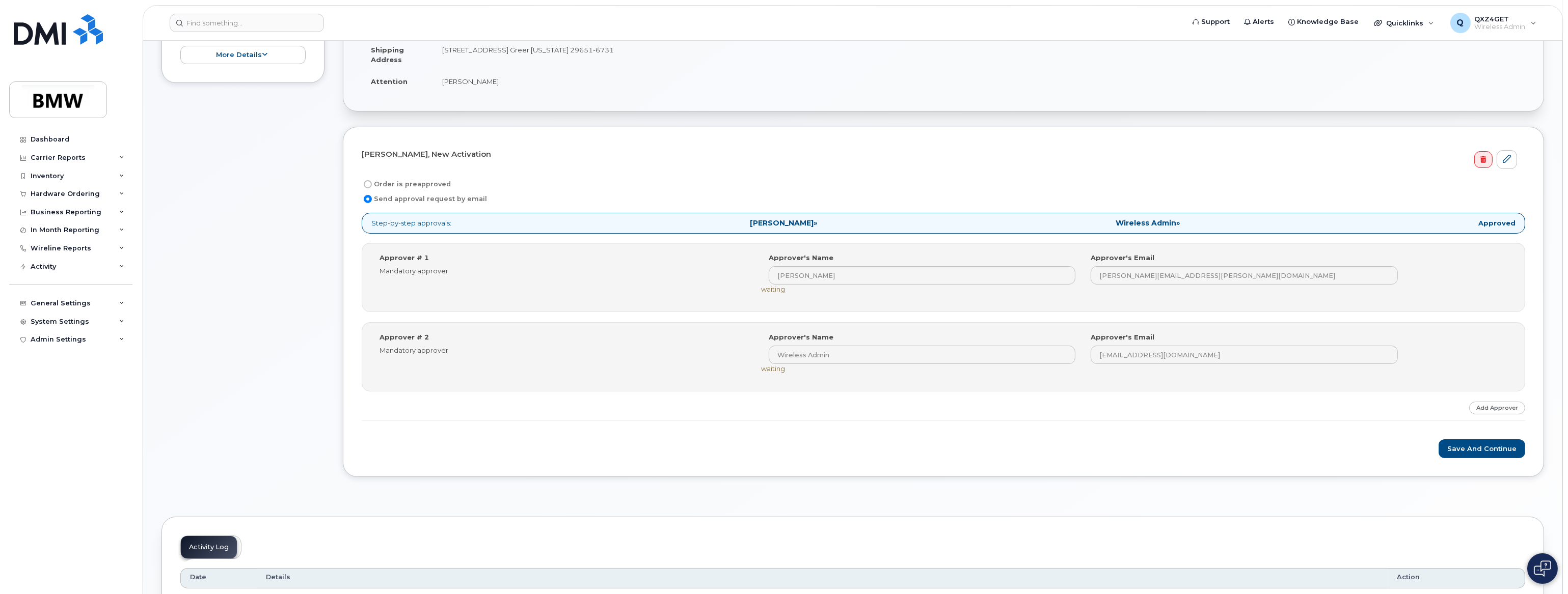
scroll to position [231, 0]
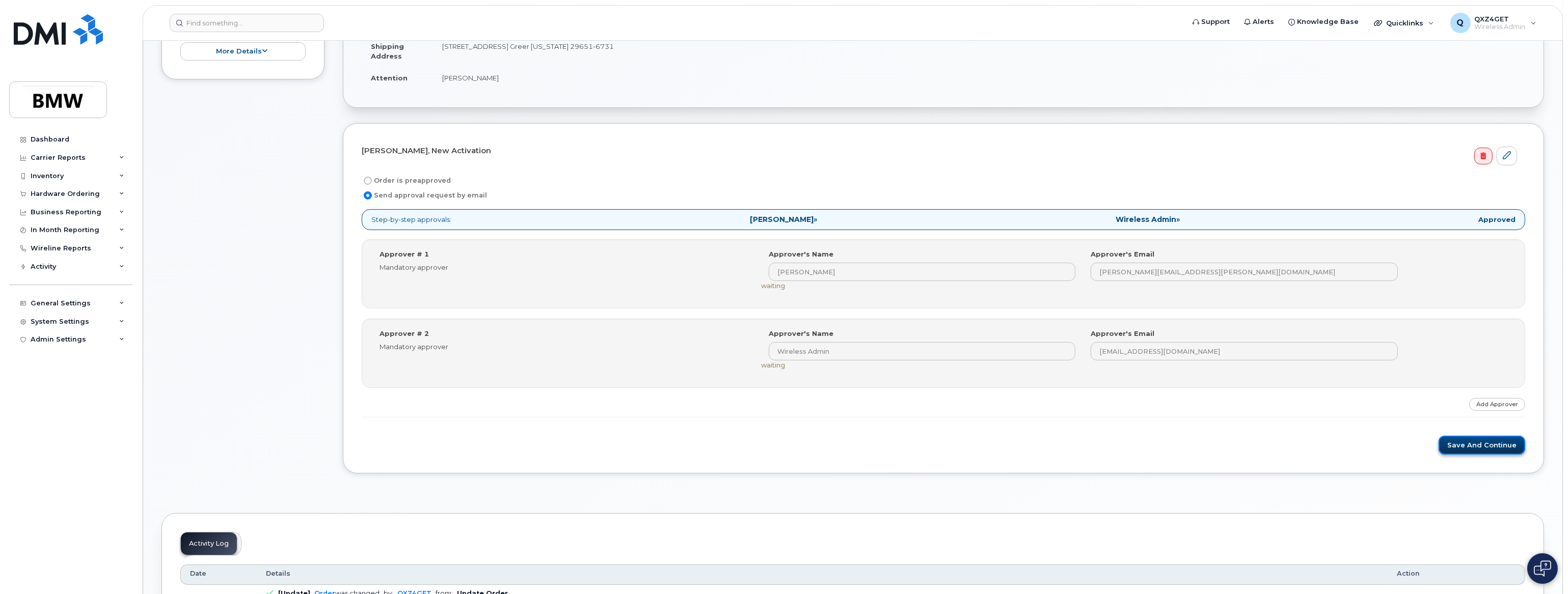
click at [1457, 443] on button "Save and Continue" at bounding box center [1482, 445] width 86 height 19
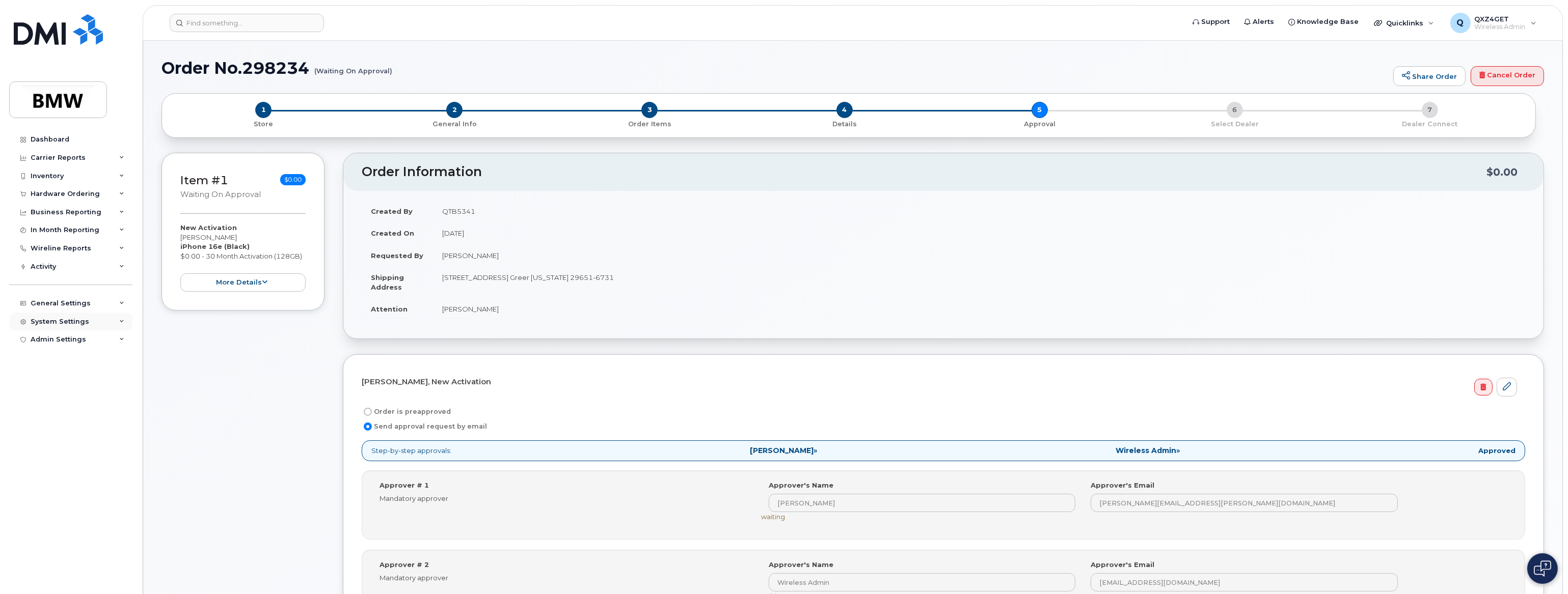
click at [76, 319] on div "System Settings" at bounding box center [60, 322] width 59 height 8
click at [48, 470] on link "Users" at bounding box center [80, 476] width 106 height 19
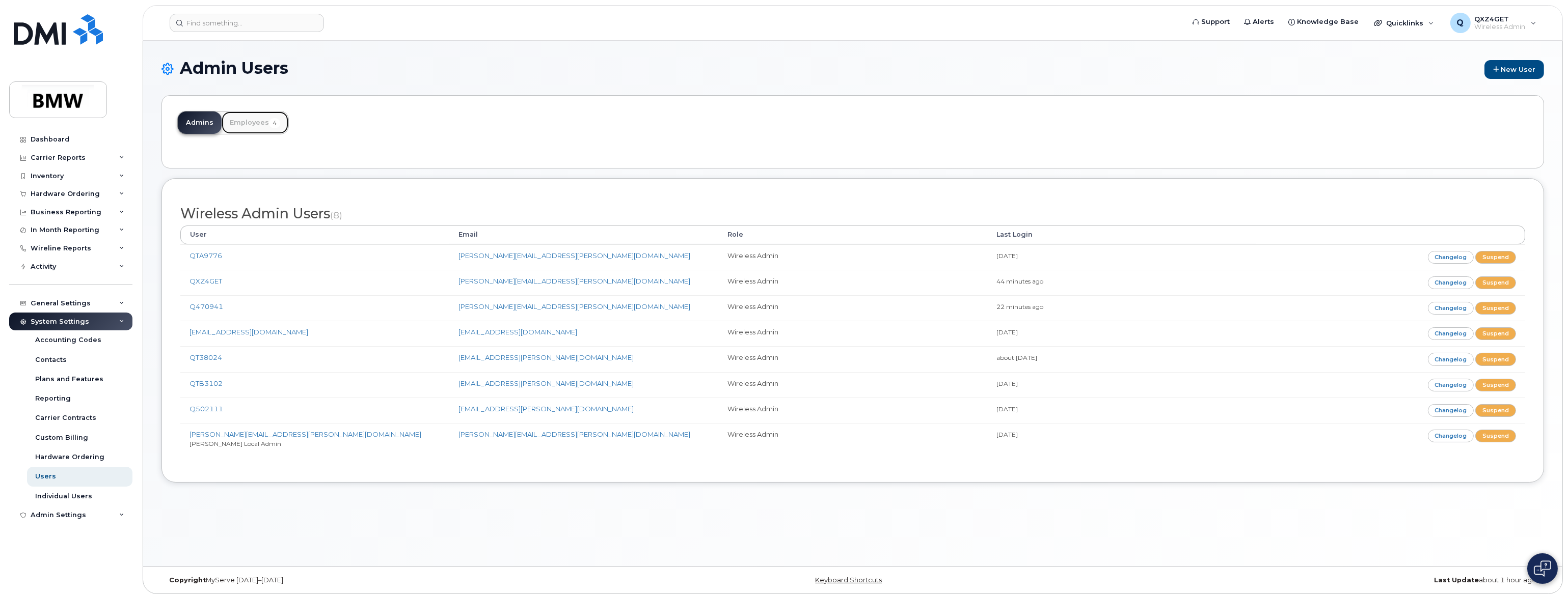
click at [257, 120] on link "Employees 4" at bounding box center [255, 123] width 66 height 23
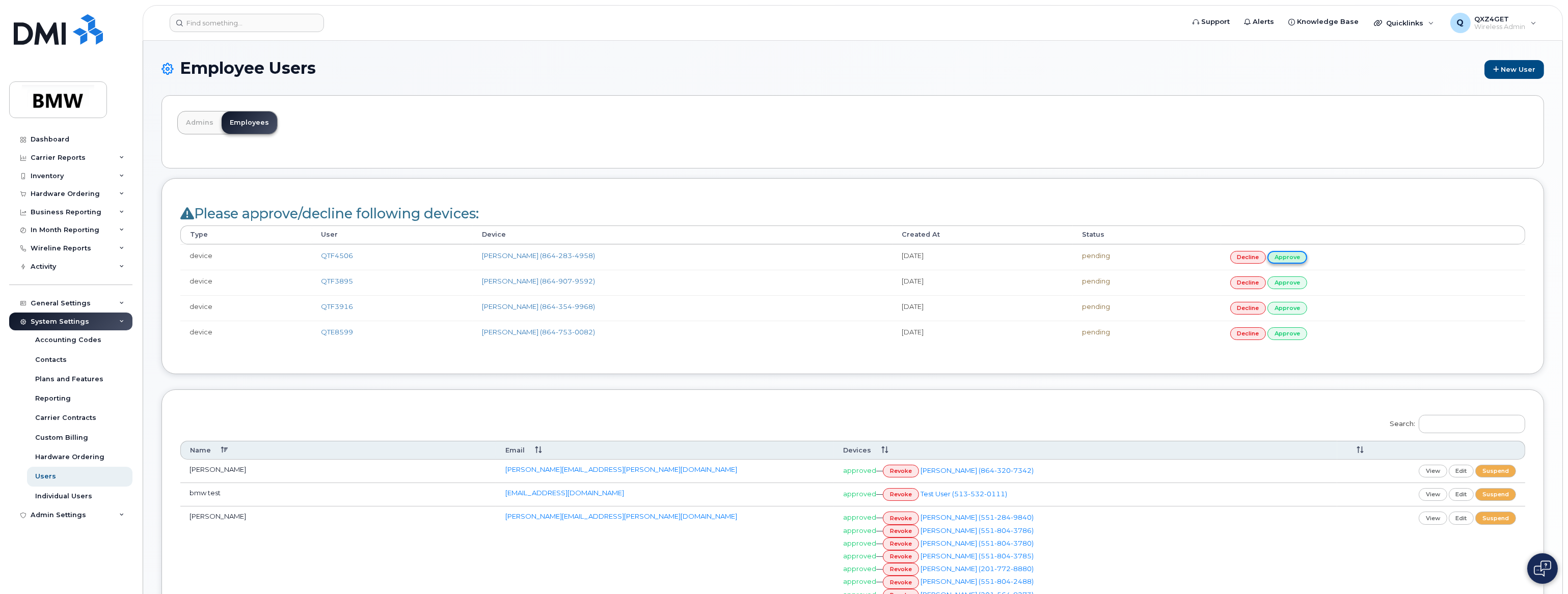
drag, startPoint x: 0, startPoint y: 0, endPoint x: 1306, endPoint y: 258, distance: 1331.2
click at [1306, 258] on link "approve" at bounding box center [1287, 257] width 40 height 13
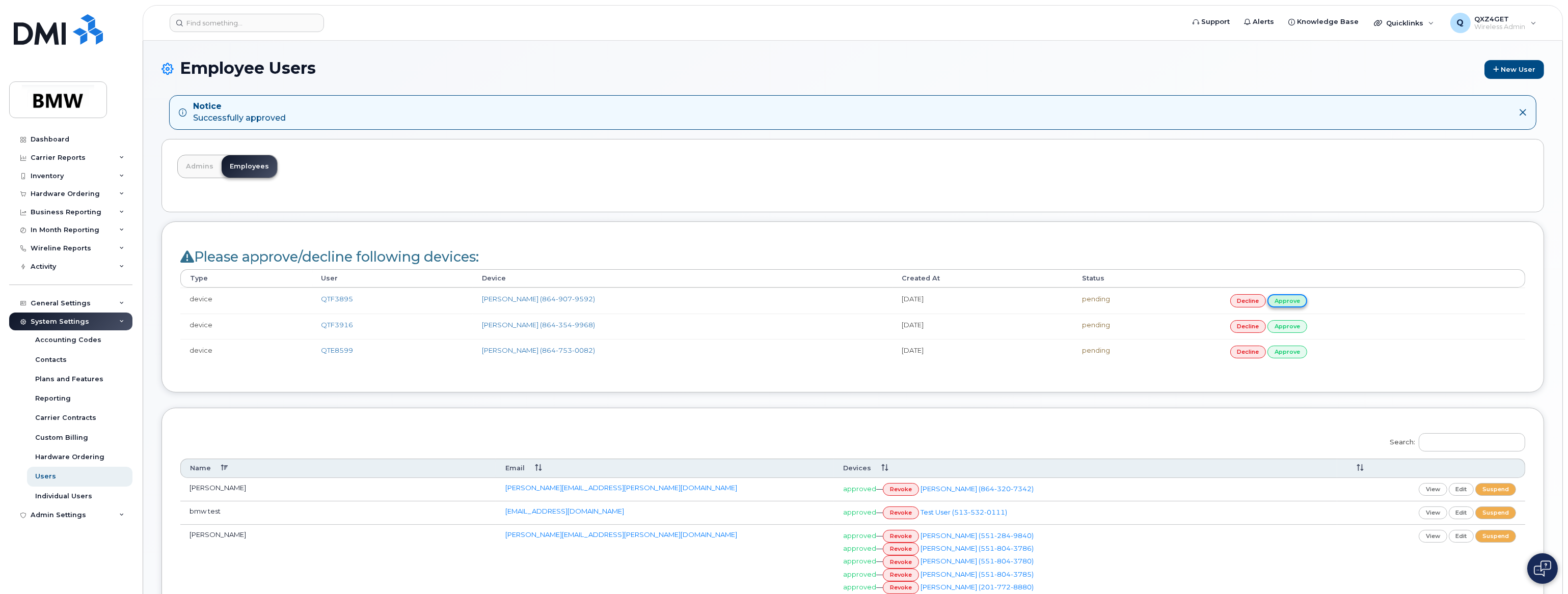
click at [1293, 300] on link "approve" at bounding box center [1287, 300] width 40 height 13
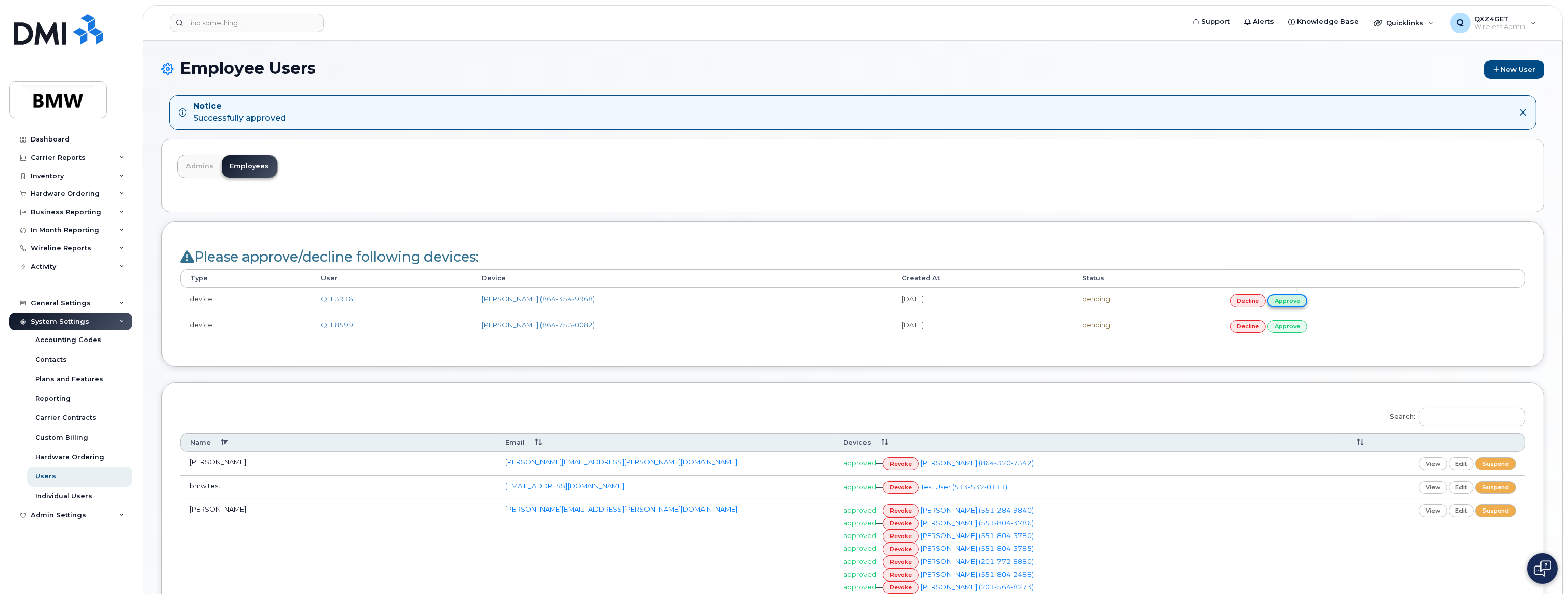
click at [1286, 301] on link "approve" at bounding box center [1287, 300] width 40 height 13
click at [1294, 296] on link "approve" at bounding box center [1287, 300] width 40 height 13
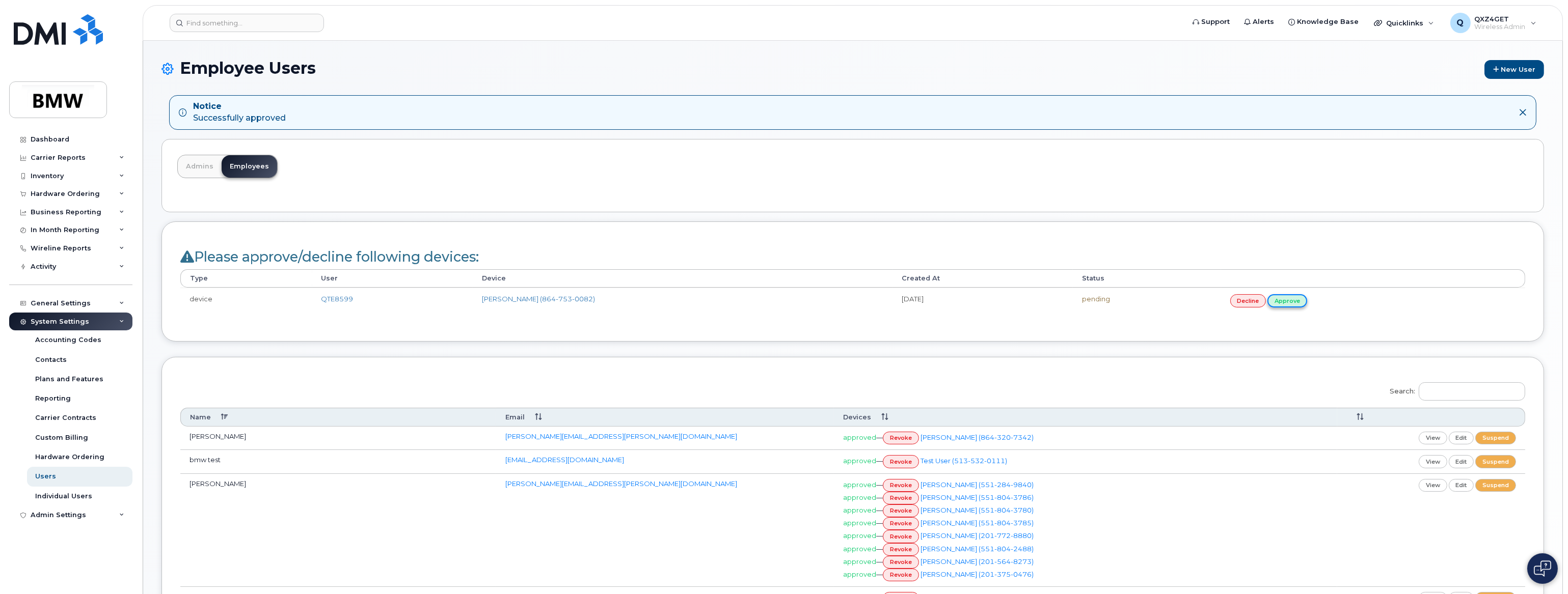
click at [1301, 297] on link "approve" at bounding box center [1287, 300] width 40 height 13
click at [1291, 299] on link "approve" at bounding box center [1287, 300] width 40 height 13
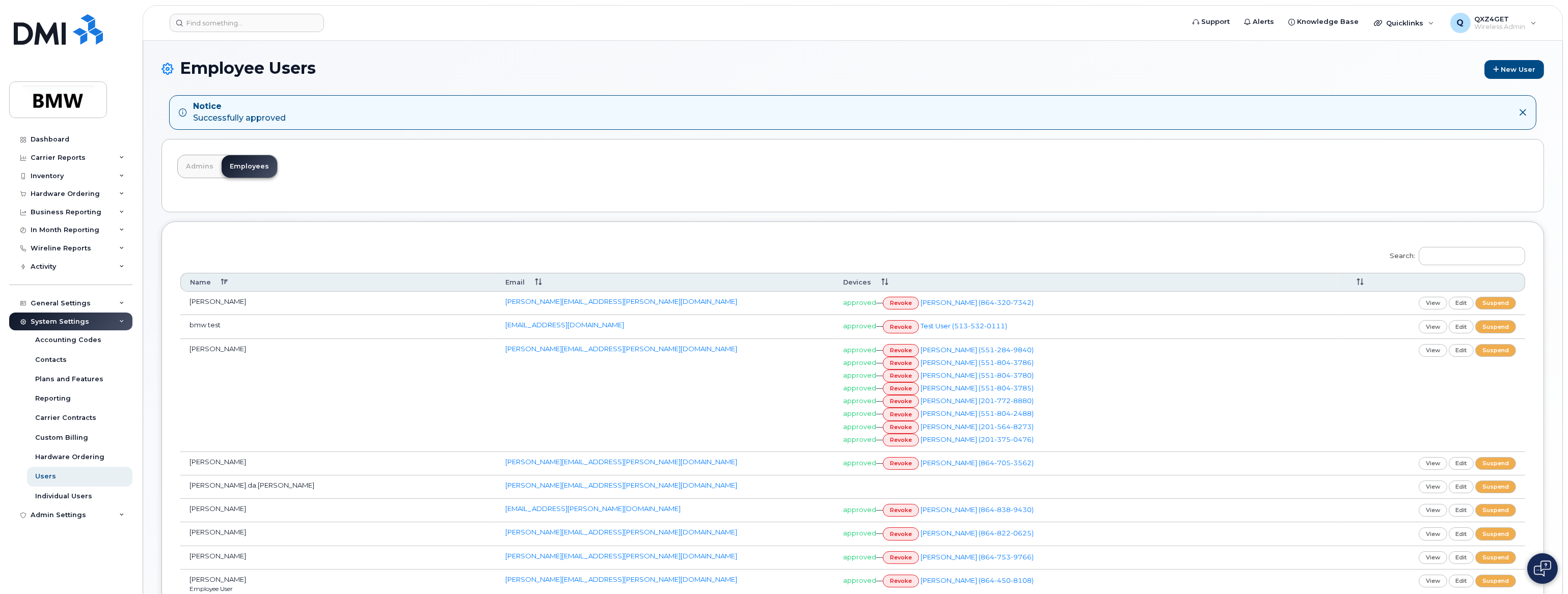
drag, startPoint x: 1253, startPoint y: 478, endPoint x: 1067, endPoint y: 230, distance: 310.0
click at [1067, 230] on div "Search: Name Email Devices" at bounding box center [852, 449] width 1382 height 456
click at [239, 21] on input at bounding box center [247, 23] width 154 height 19
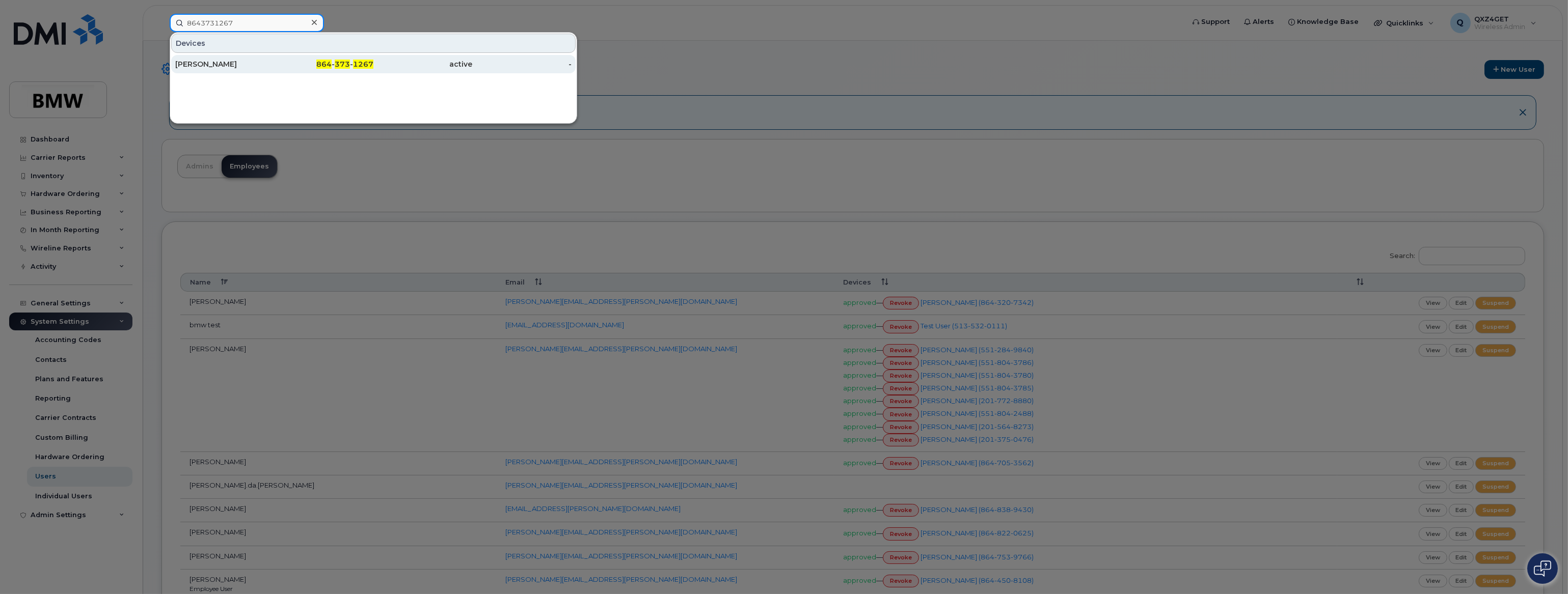
type input "8643731267"
click at [275, 70] on div "[PERSON_NAME]" at bounding box center [324, 64] width 99 height 19
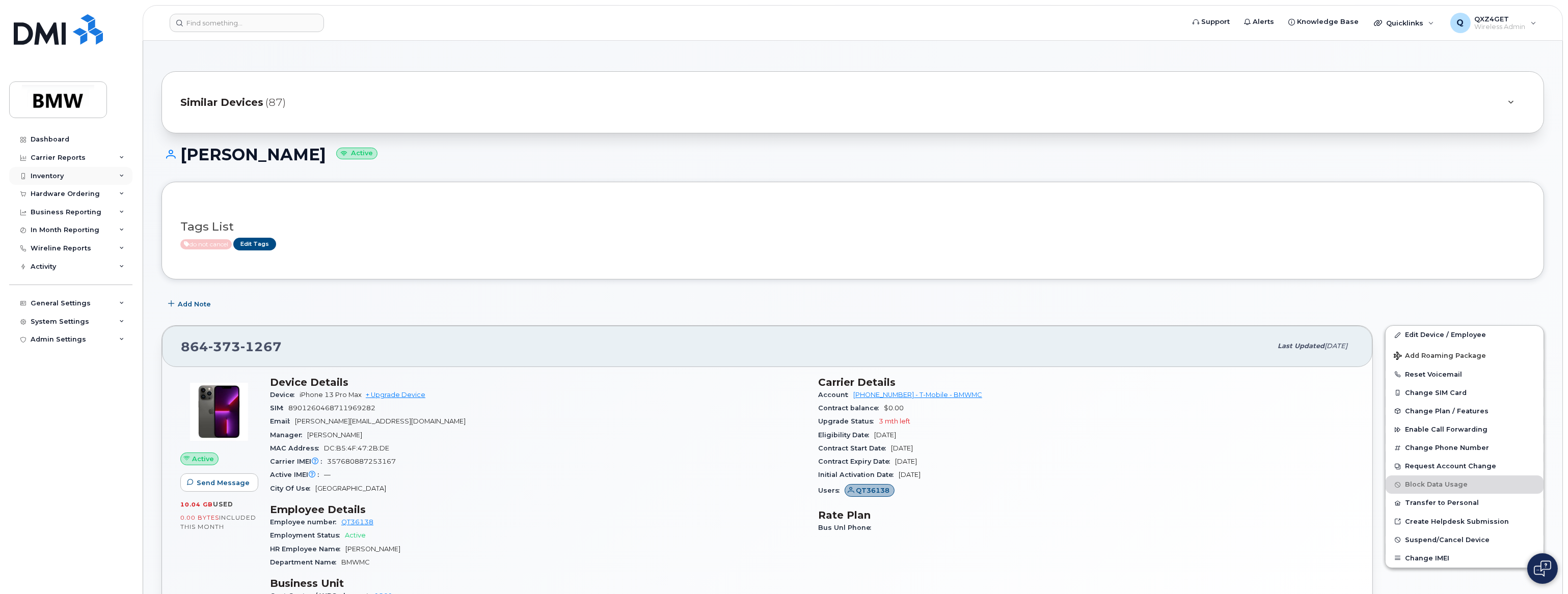
click at [41, 173] on div "Inventory" at bounding box center [47, 176] width 33 height 8
click at [61, 232] on div "Data Conflicts" at bounding box center [60, 234] width 49 height 9
